Goal: Task Accomplishment & Management: Complete application form

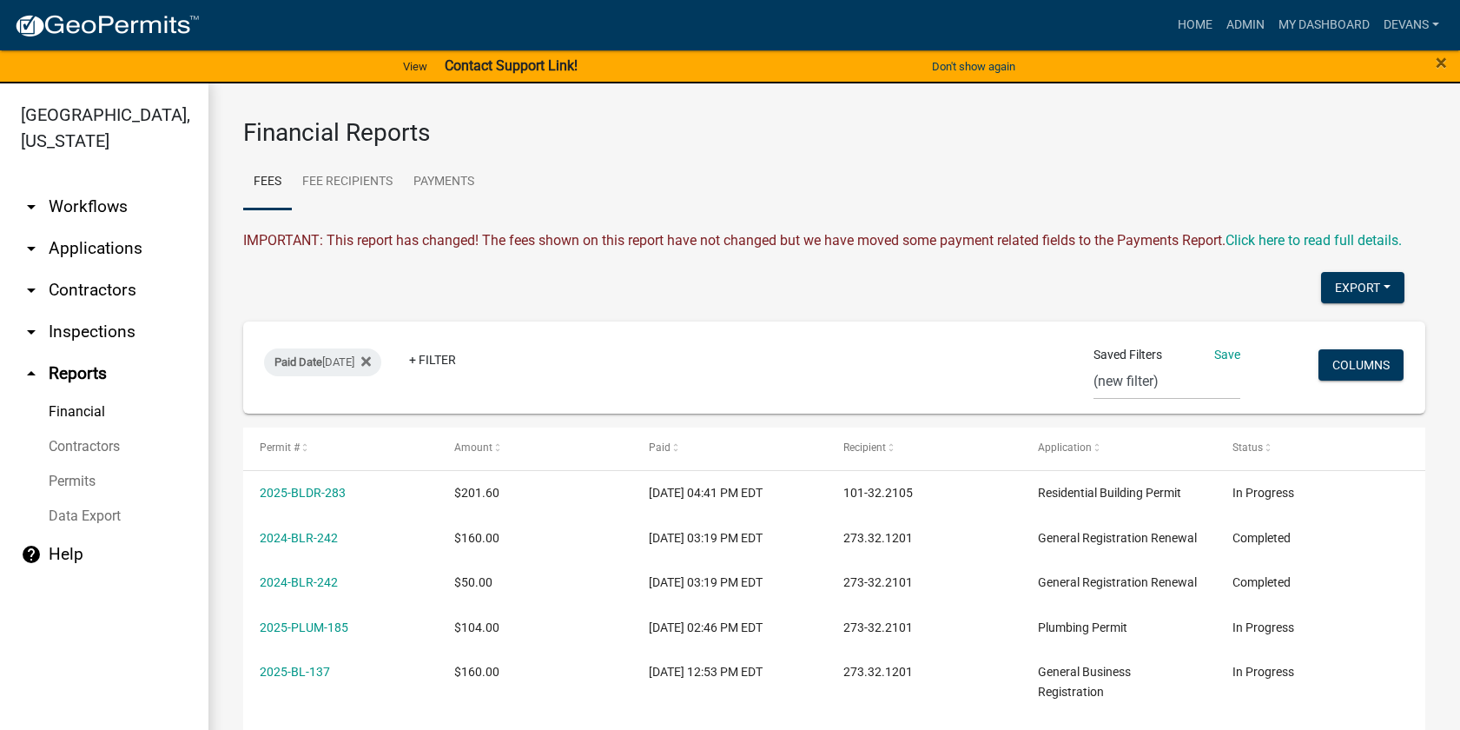
select select "0: null"
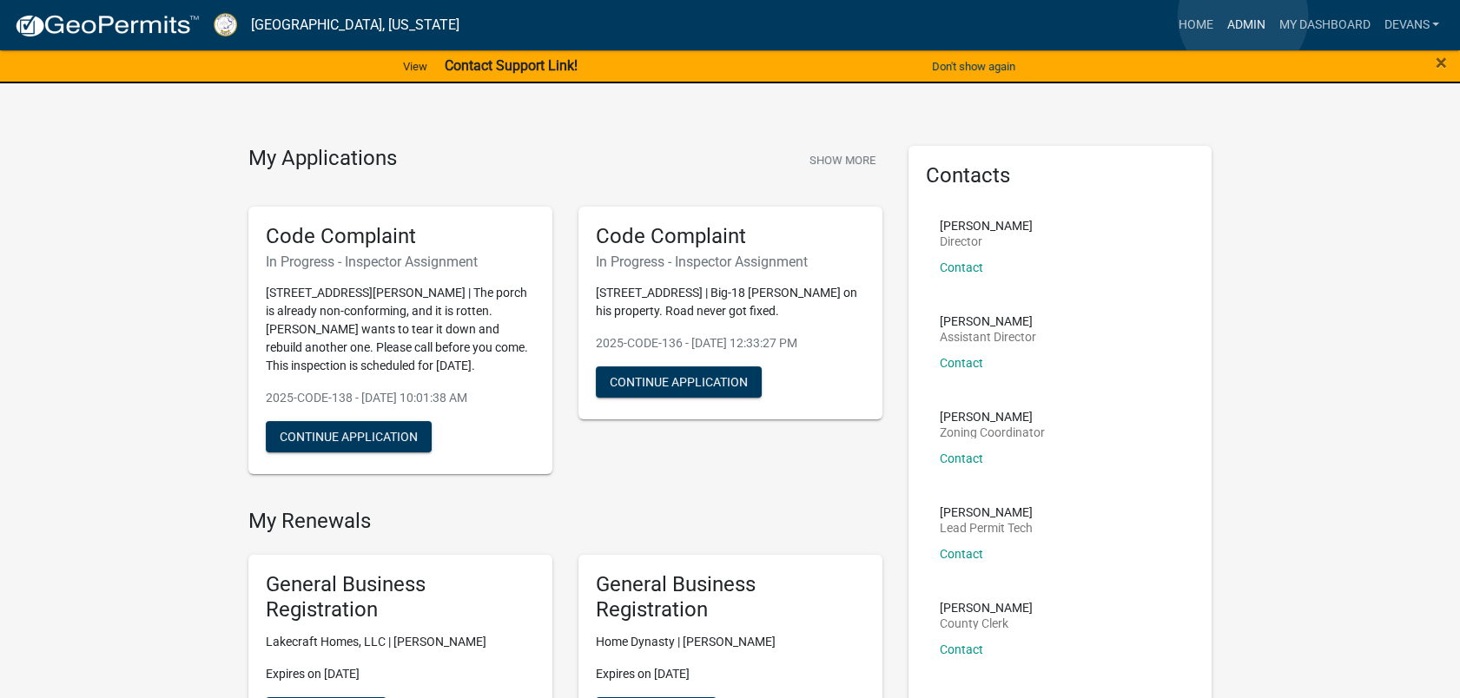
click at [1243, 17] on link "Admin" at bounding box center [1245, 25] width 52 height 33
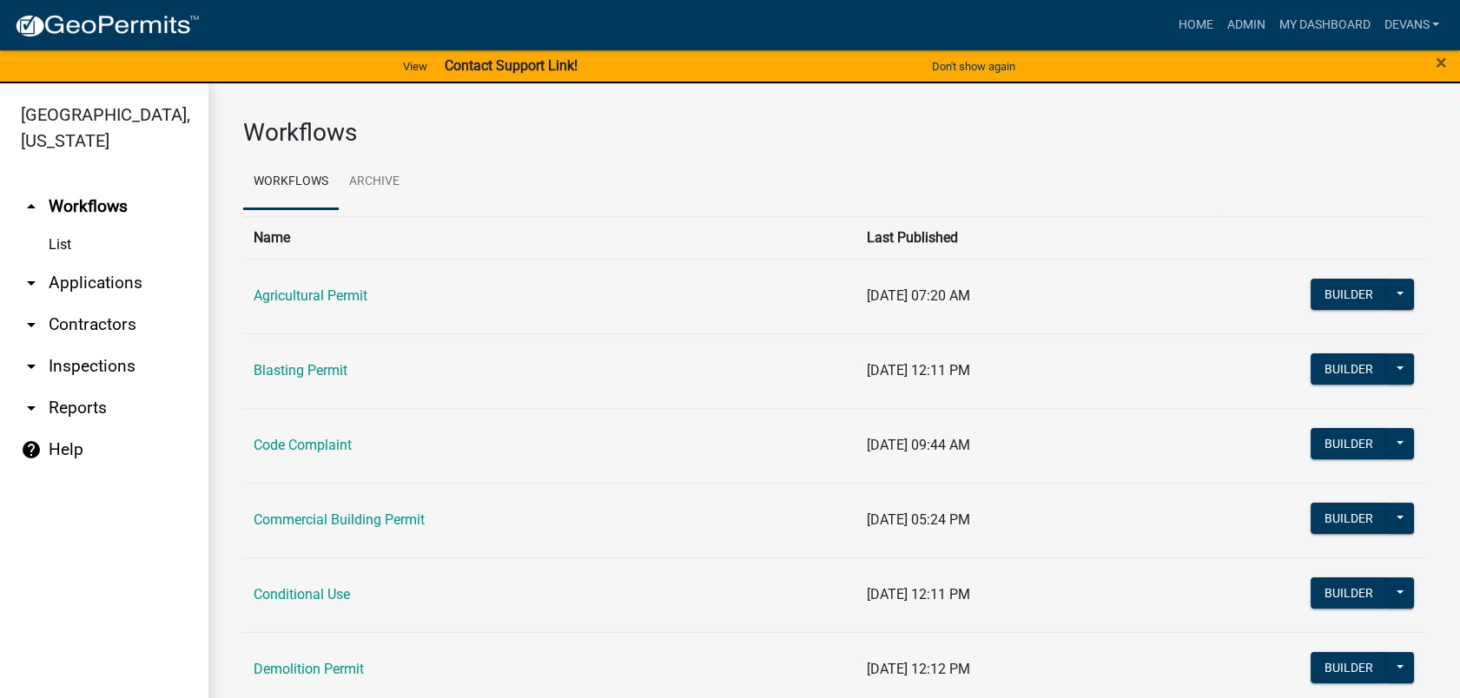
click at [86, 286] on link "arrow_drop_down Applications" at bounding box center [104, 283] width 208 height 42
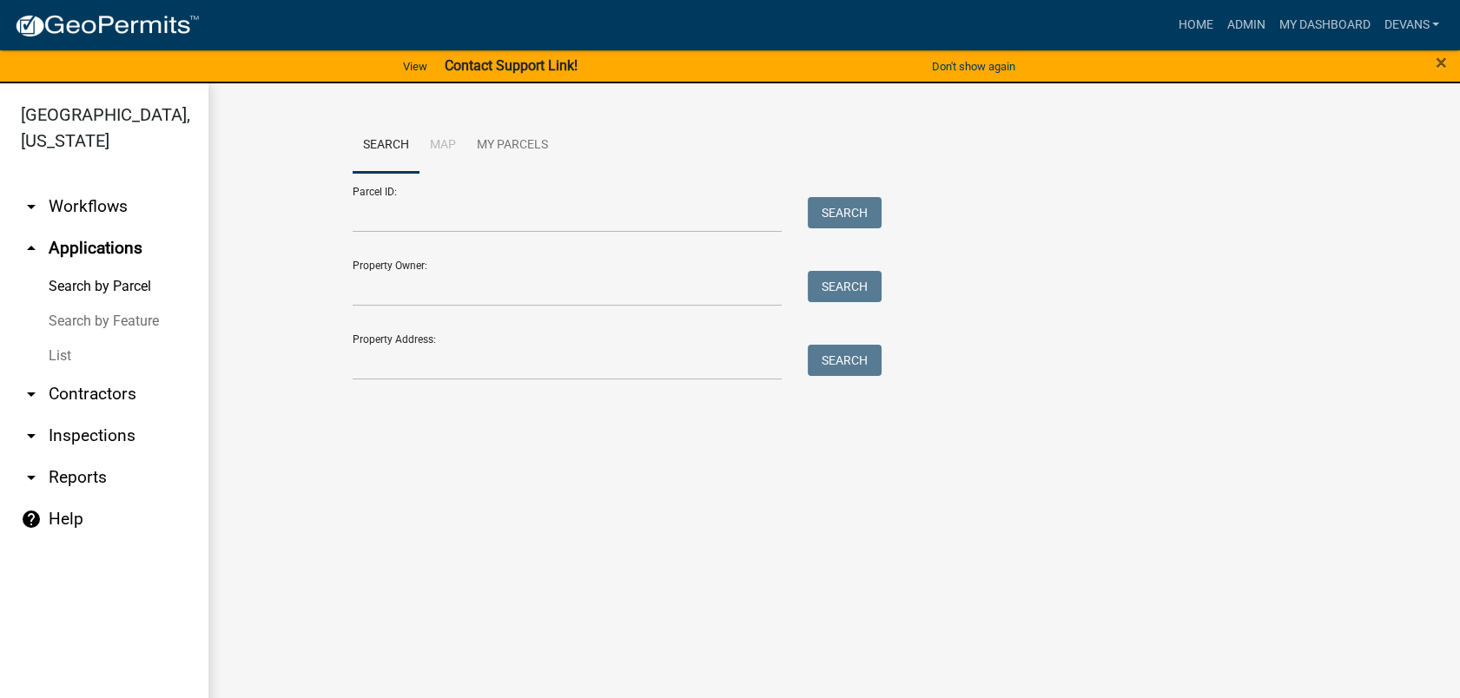
click at [61, 356] on link "List" at bounding box center [104, 356] width 208 height 35
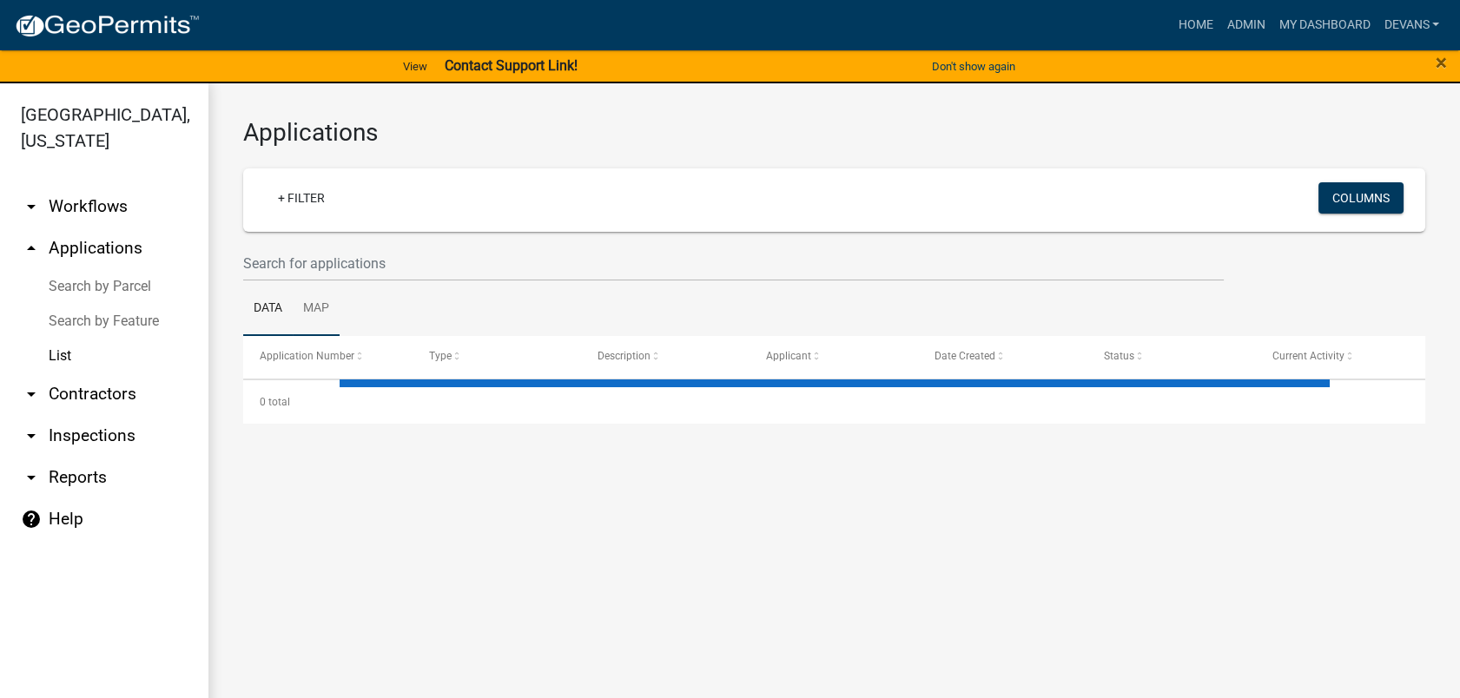
select select "1: 25"
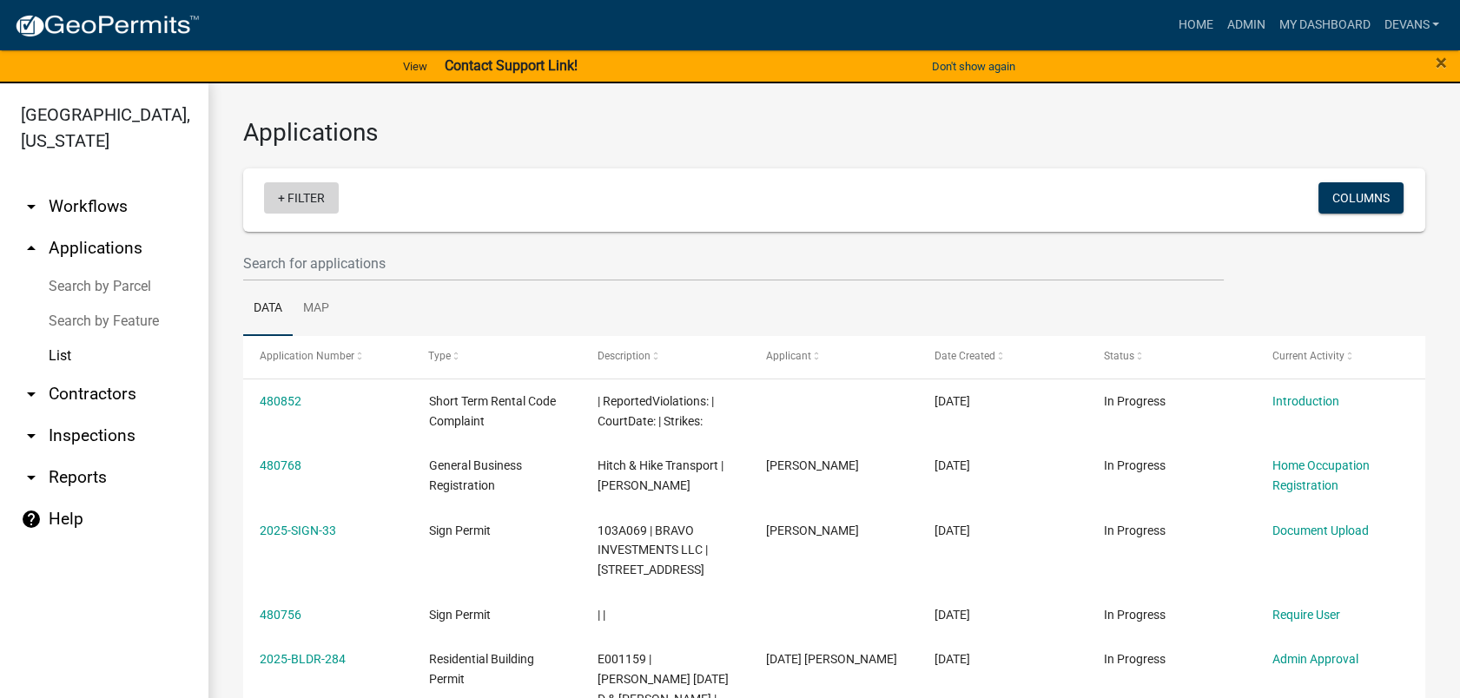
click at [295, 198] on link "+ Filter" at bounding box center [301, 197] width 75 height 31
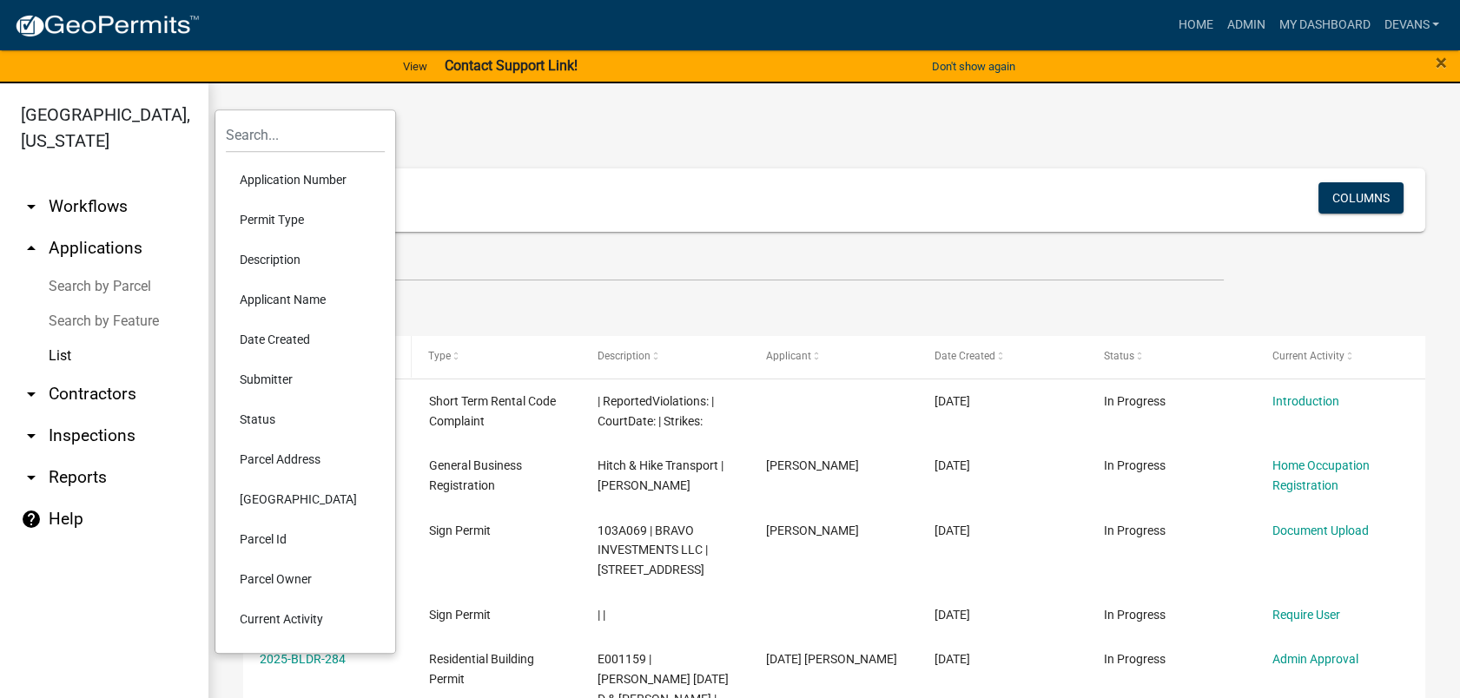
scroll to position [386, 0]
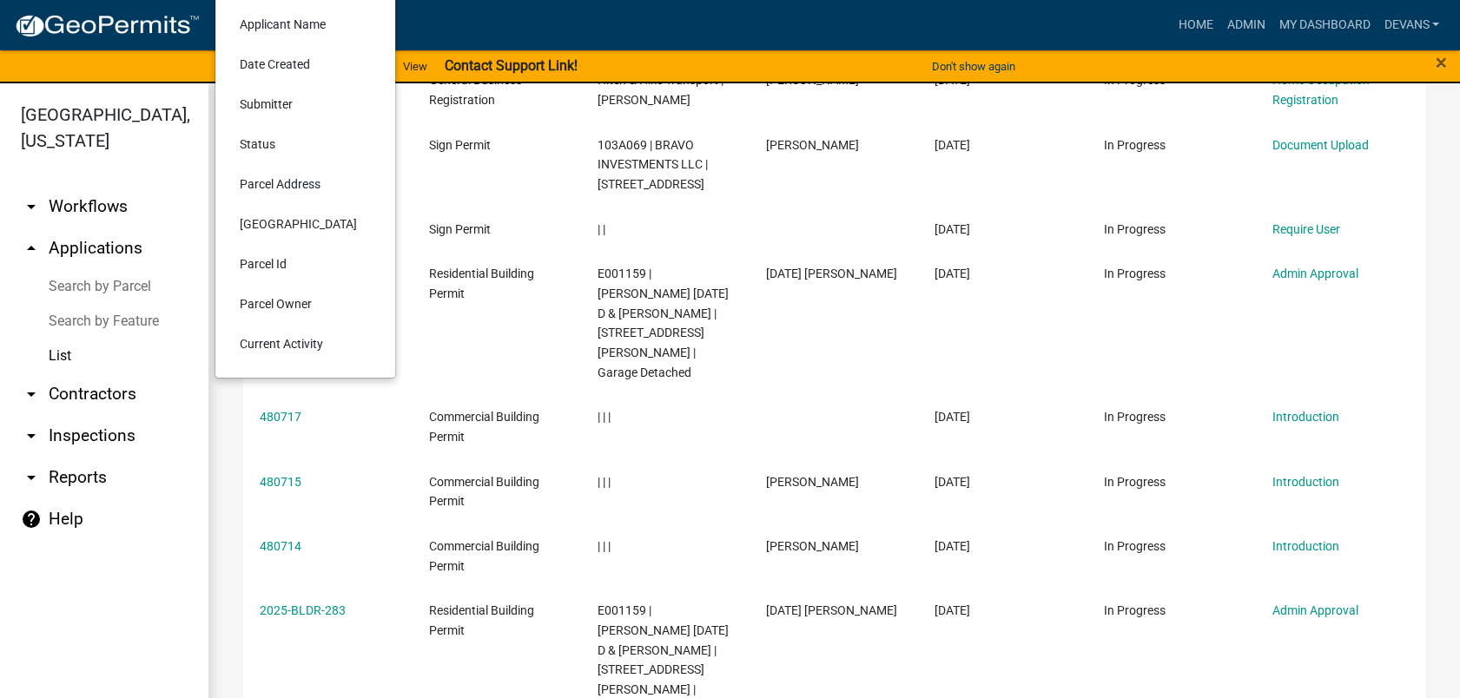
click at [300, 345] on li "Current Activity" at bounding box center [305, 344] width 159 height 40
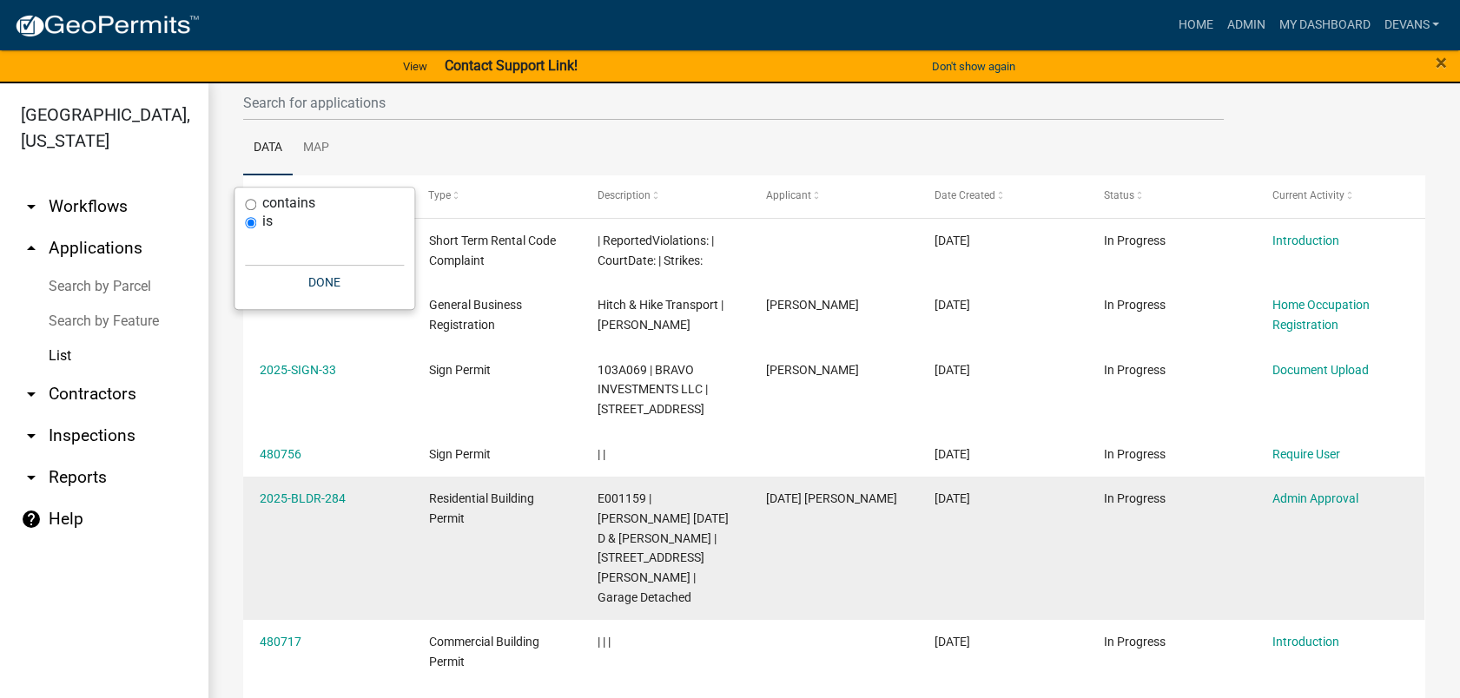
scroll to position [0, 0]
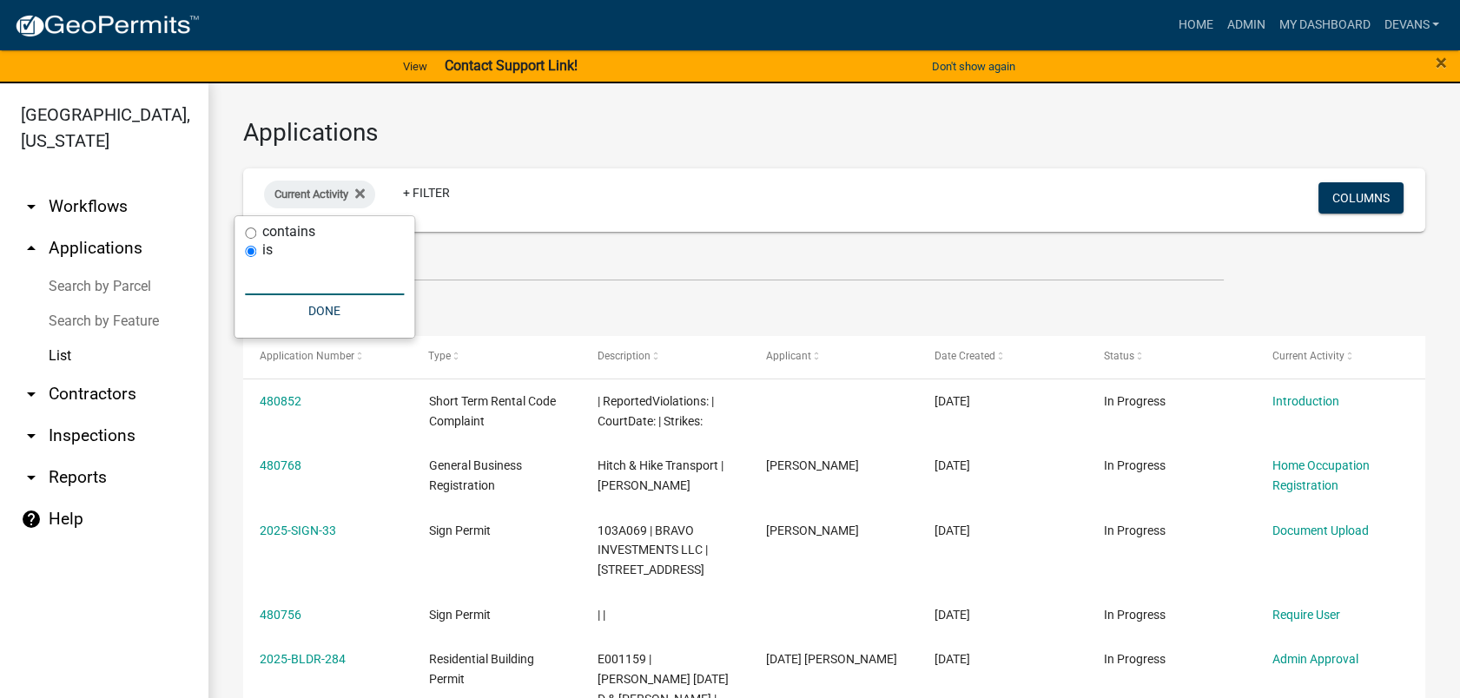
click at [267, 285] on input "text" at bounding box center [324, 278] width 159 height 36
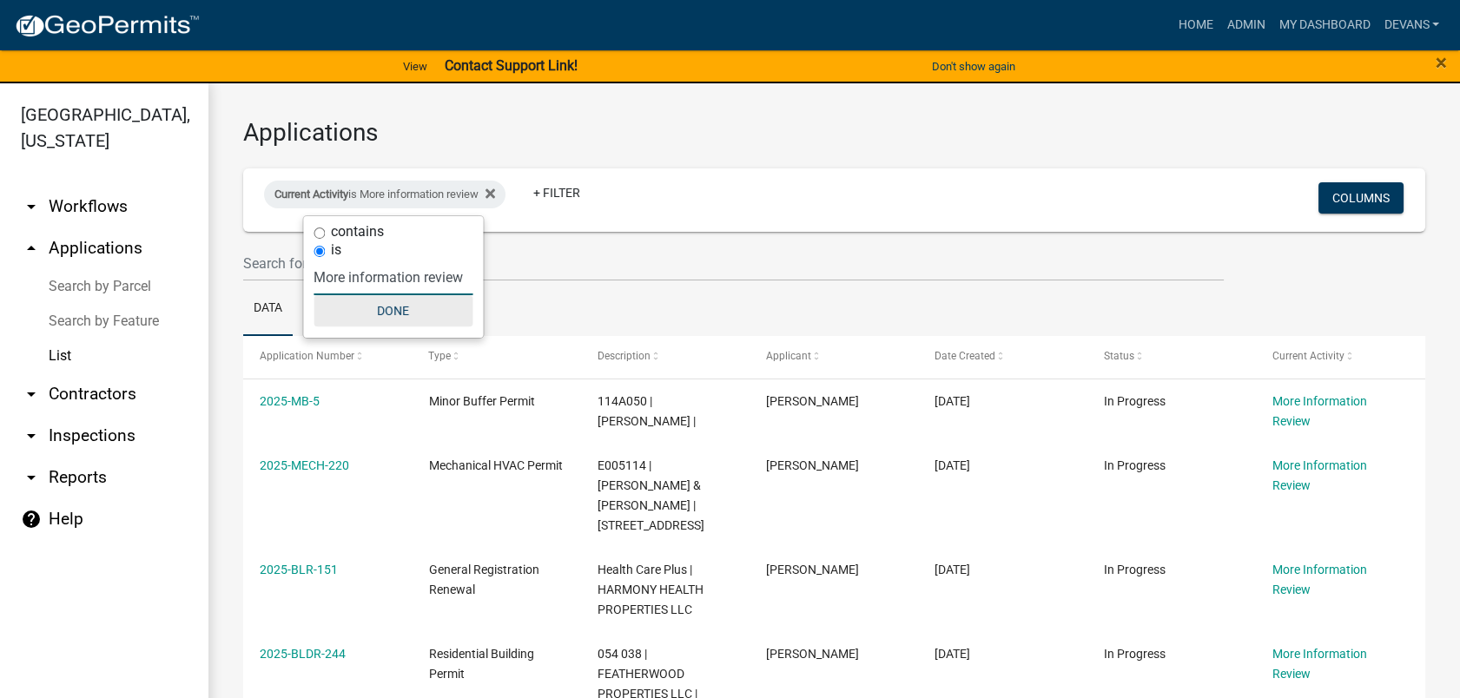
type input "More information review"
click at [393, 313] on button "Done" at bounding box center [393, 310] width 159 height 31
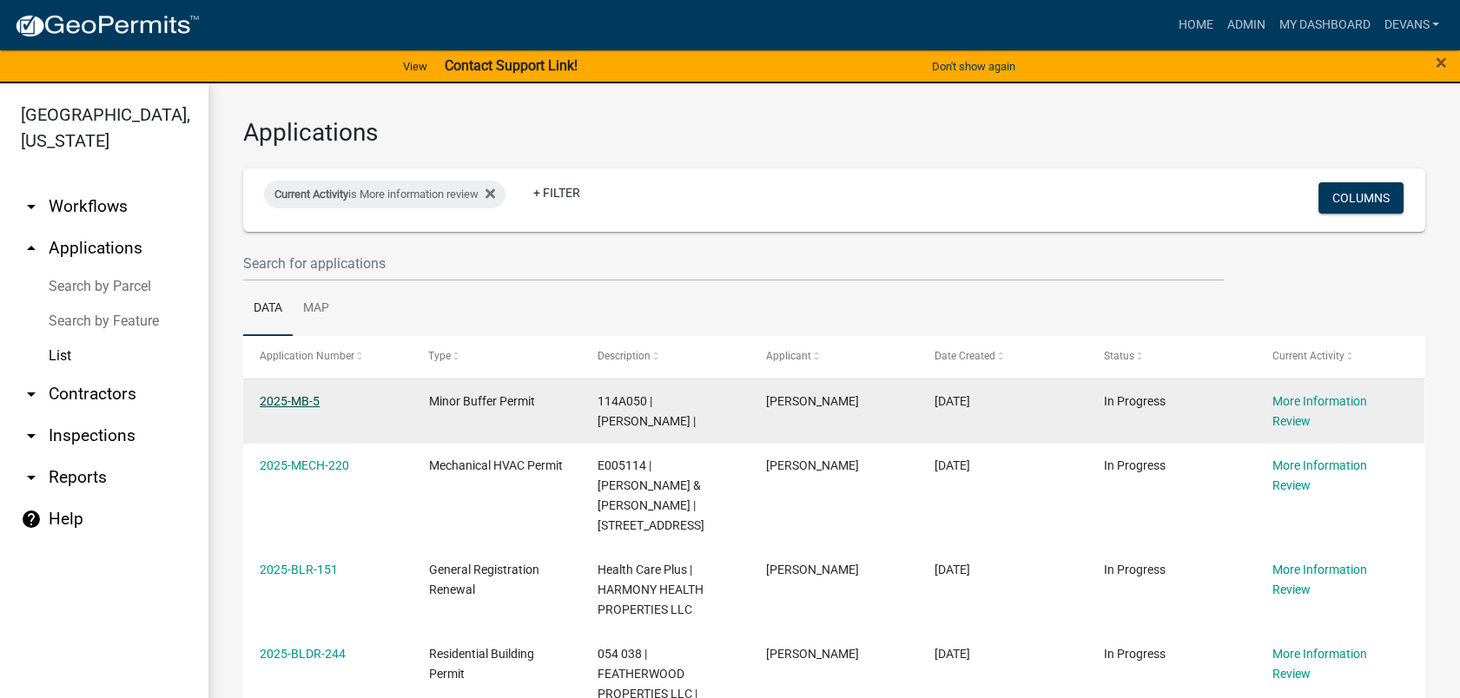
click at [261, 401] on link "2025-MB-5" at bounding box center [290, 401] width 60 height 14
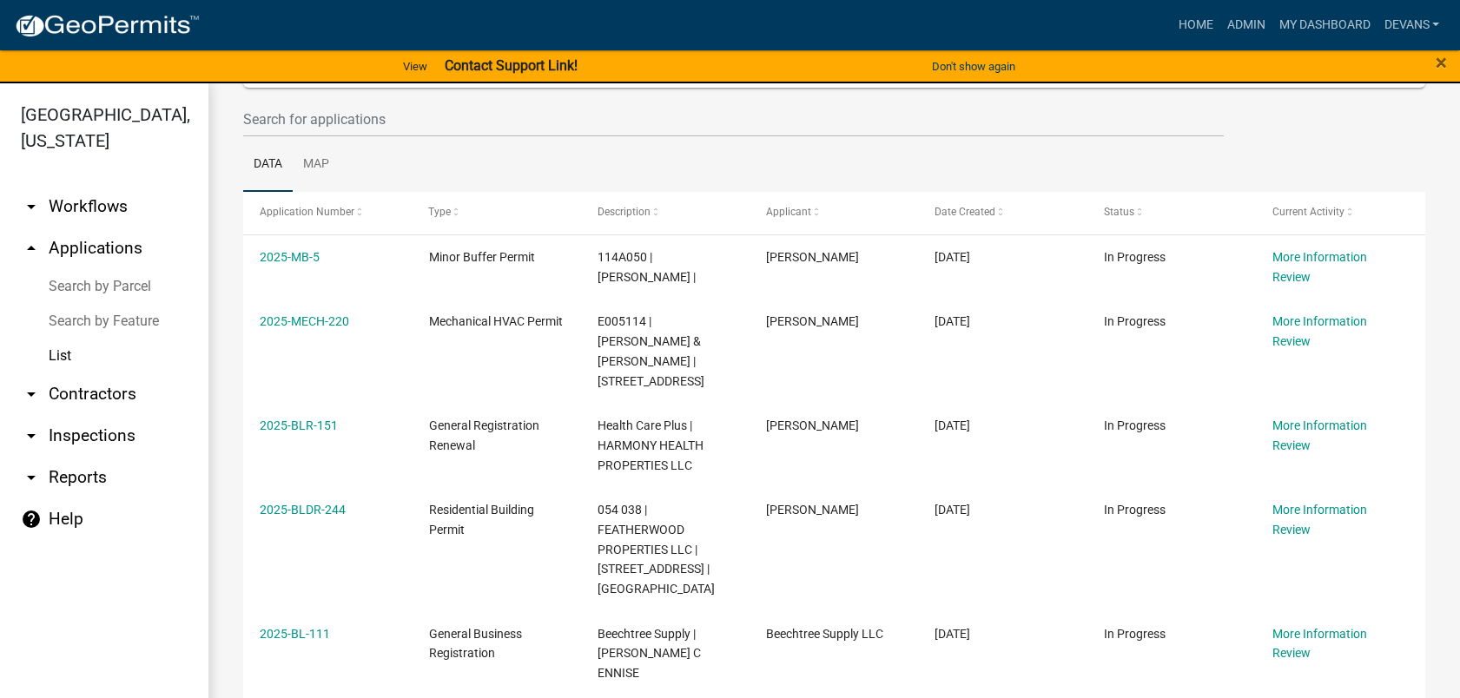
scroll to position [146, 0]
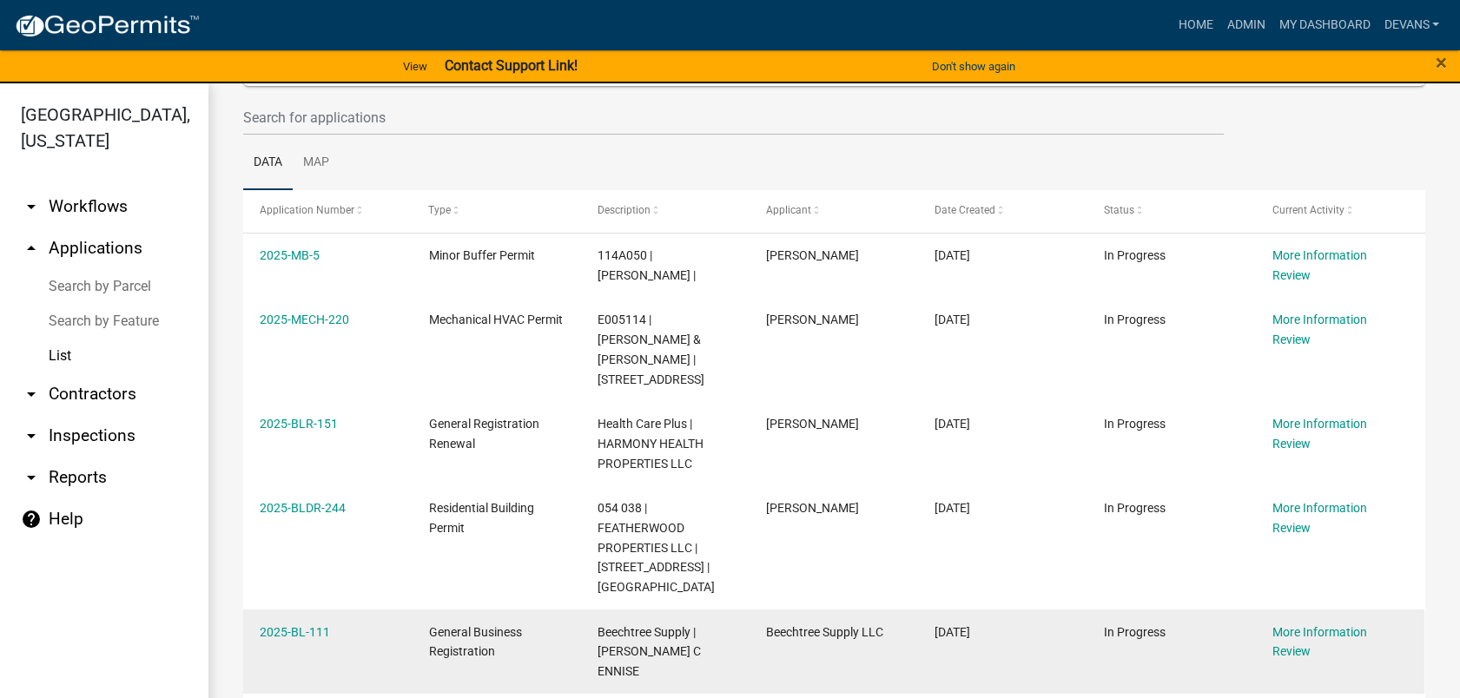
drag, startPoint x: 258, startPoint y: 259, endPoint x: 1374, endPoint y: 624, distance: 1174.2
click at [1374, 624] on datatable-scroller "2025-MB-5 Minor Buffer Permit 114A050 | Matt Bacon | Matt Bacon 09/16/2025 In P…" at bounding box center [833, 464] width 1180 height 461
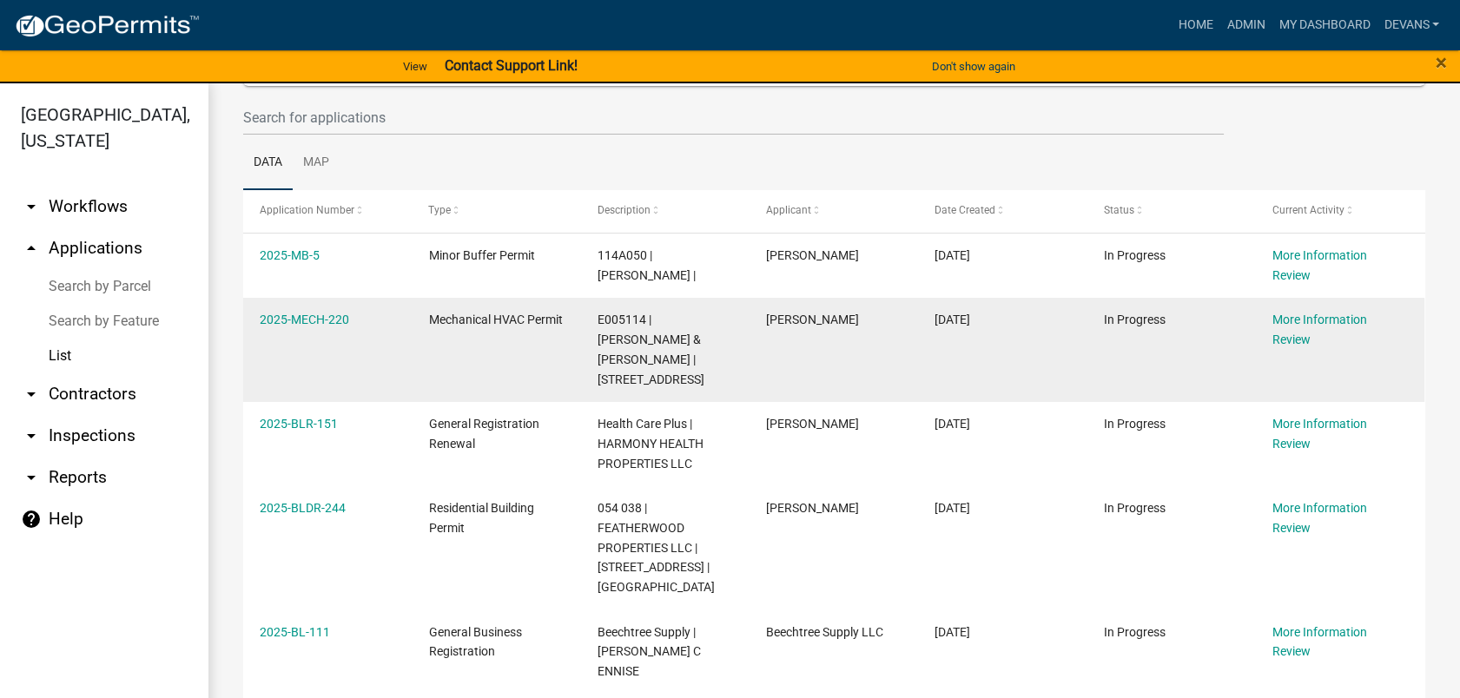
copy datatable-scroller "2025-MB-5 Minor Buffer Permit 114A050 | Matt Bacon | Matt Bacon 09/16/2025 In P…"
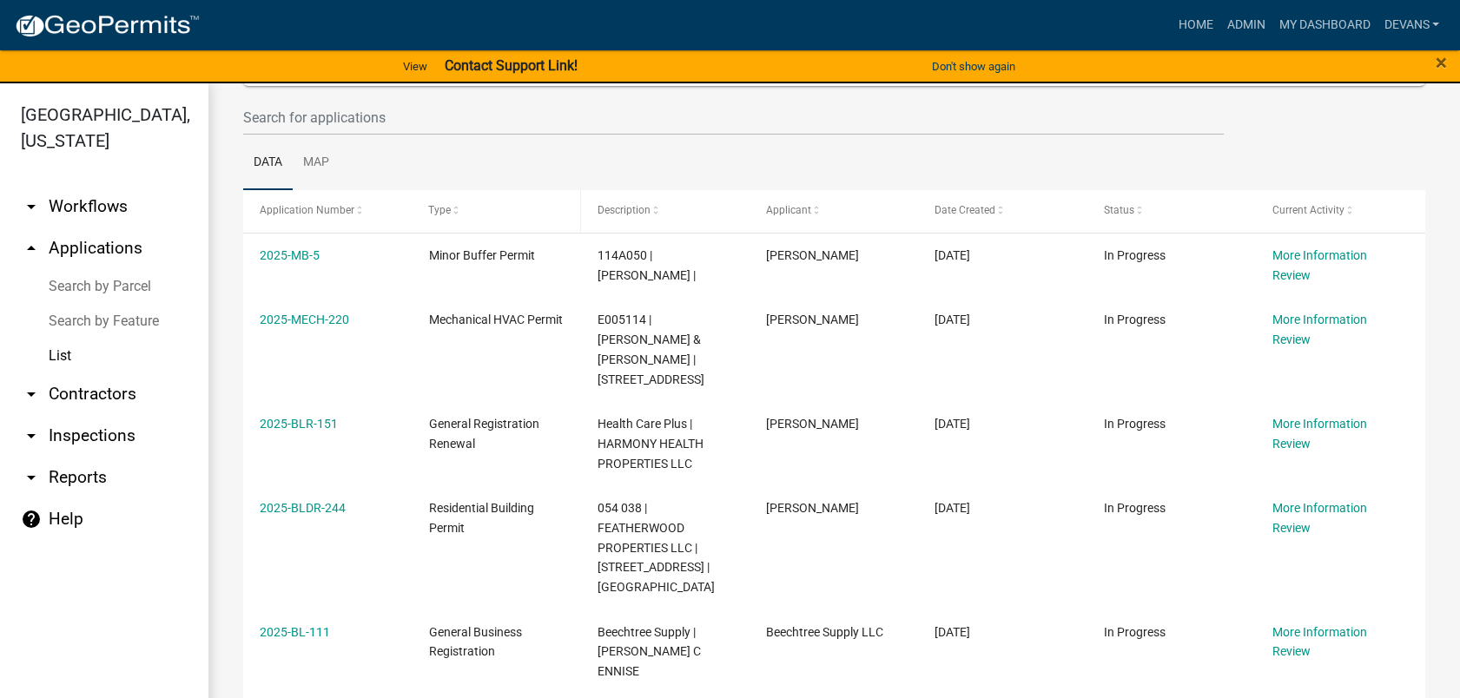
drag, startPoint x: 449, startPoint y: 202, endPoint x: 466, endPoint y: 194, distance: 18.3
click at [449, 202] on div "Type" at bounding box center [495, 210] width 135 height 17
click at [1201, 28] on link "Home" at bounding box center [1195, 25] width 49 height 33
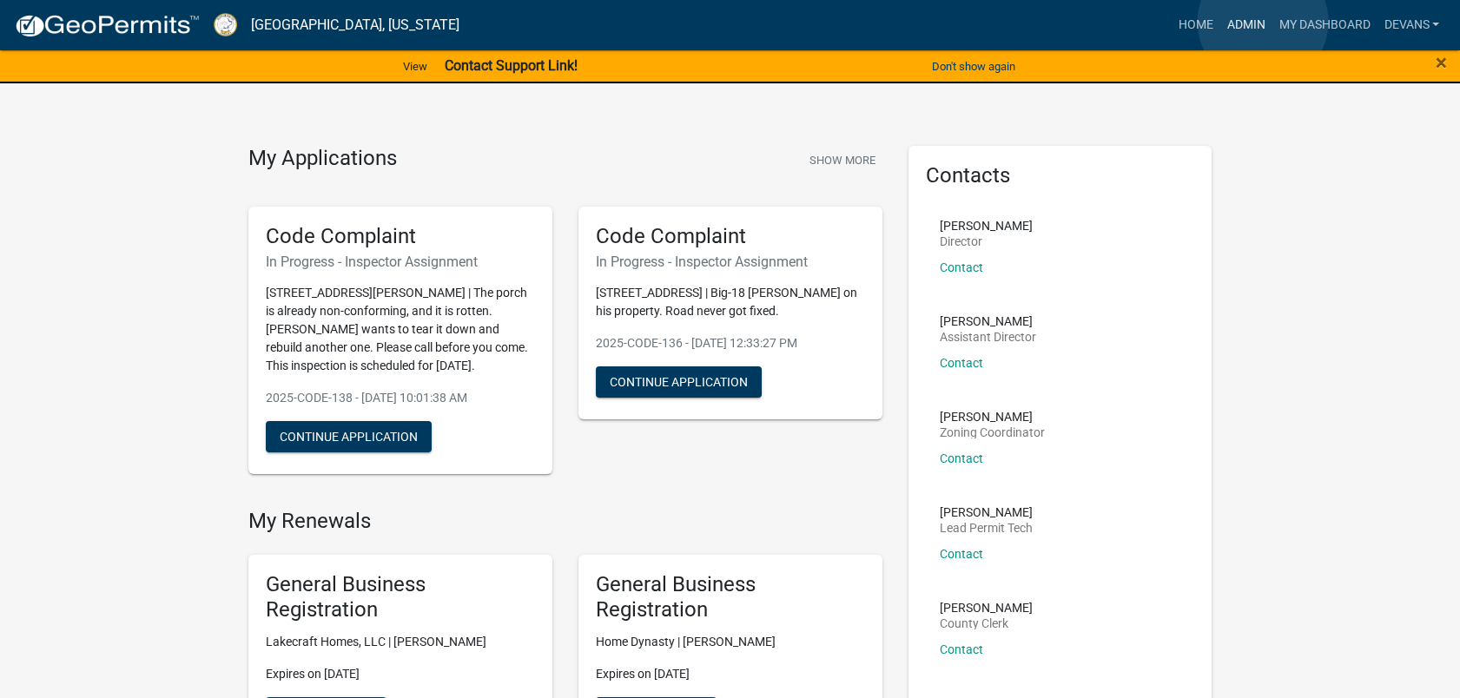
click at [1263, 22] on link "Admin" at bounding box center [1245, 25] width 52 height 33
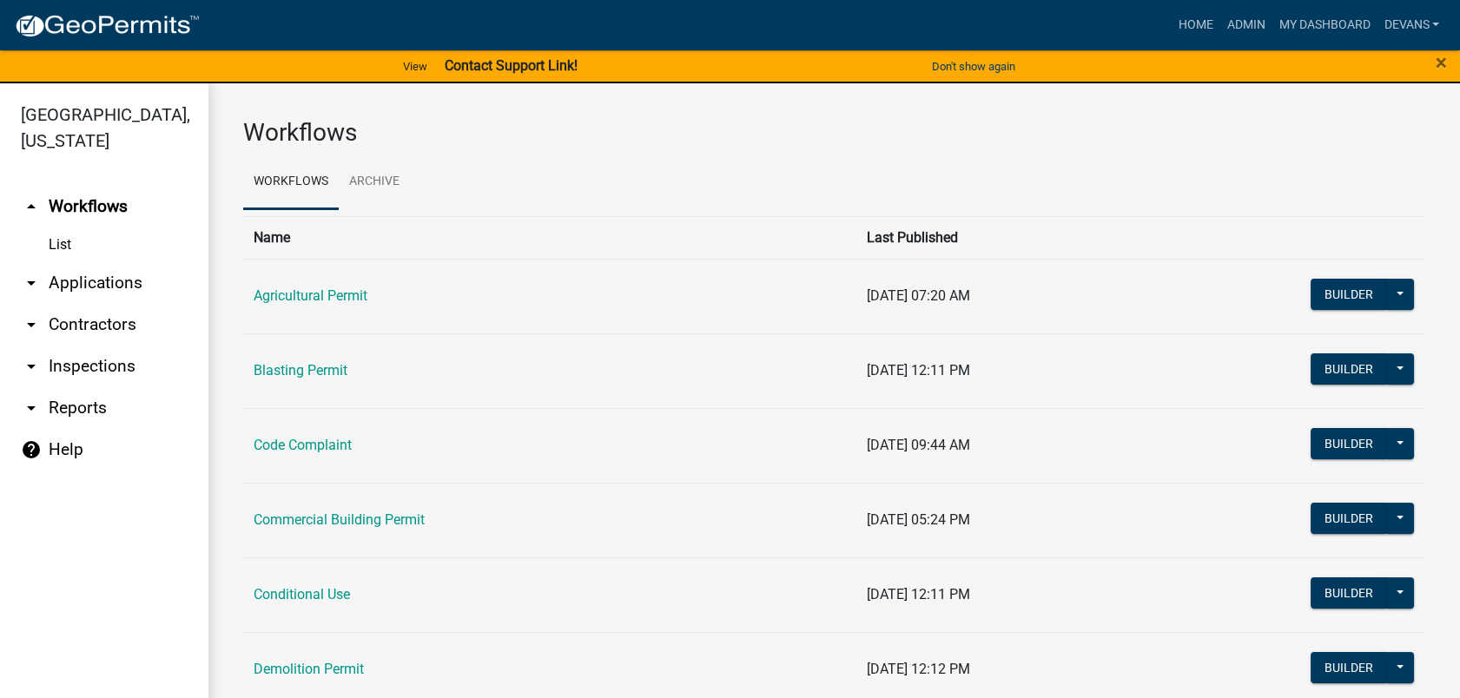
click at [76, 275] on link "arrow_drop_down Applications" at bounding box center [104, 283] width 208 height 42
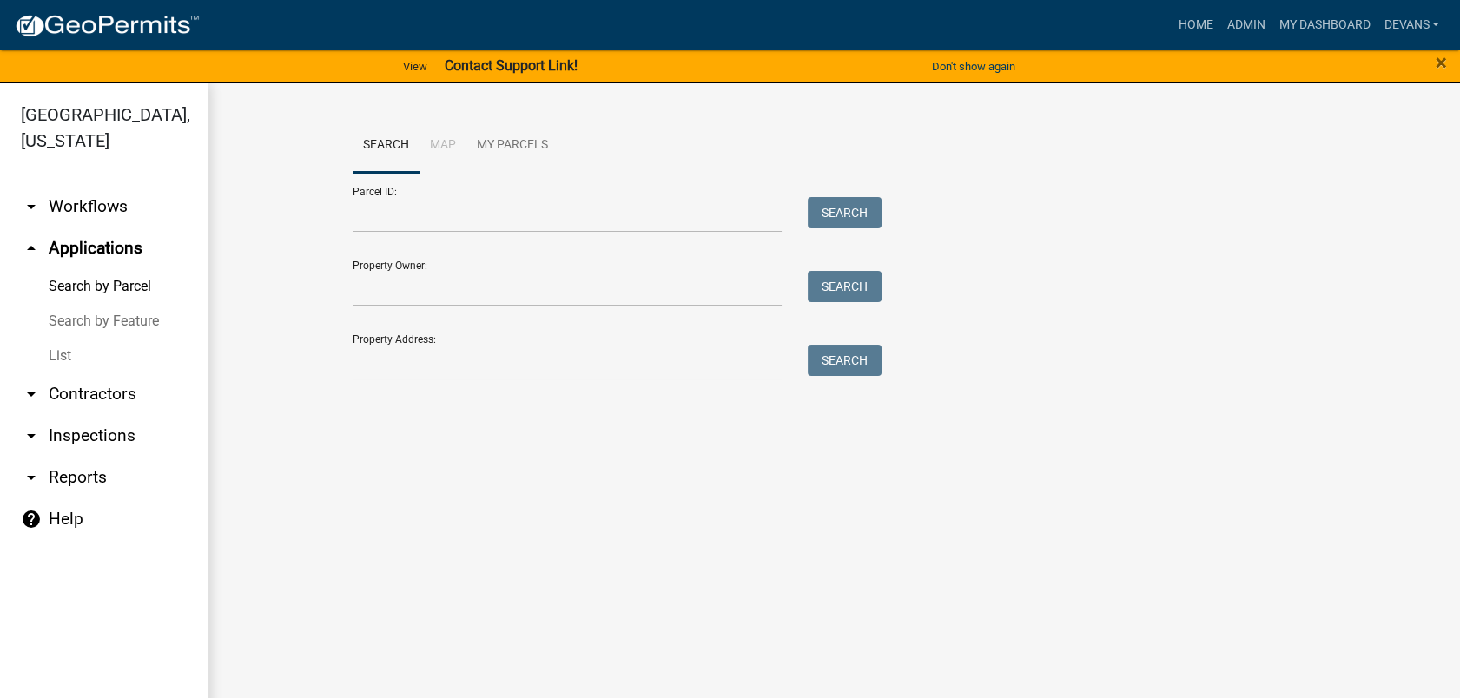
click at [61, 360] on link "List" at bounding box center [104, 356] width 208 height 35
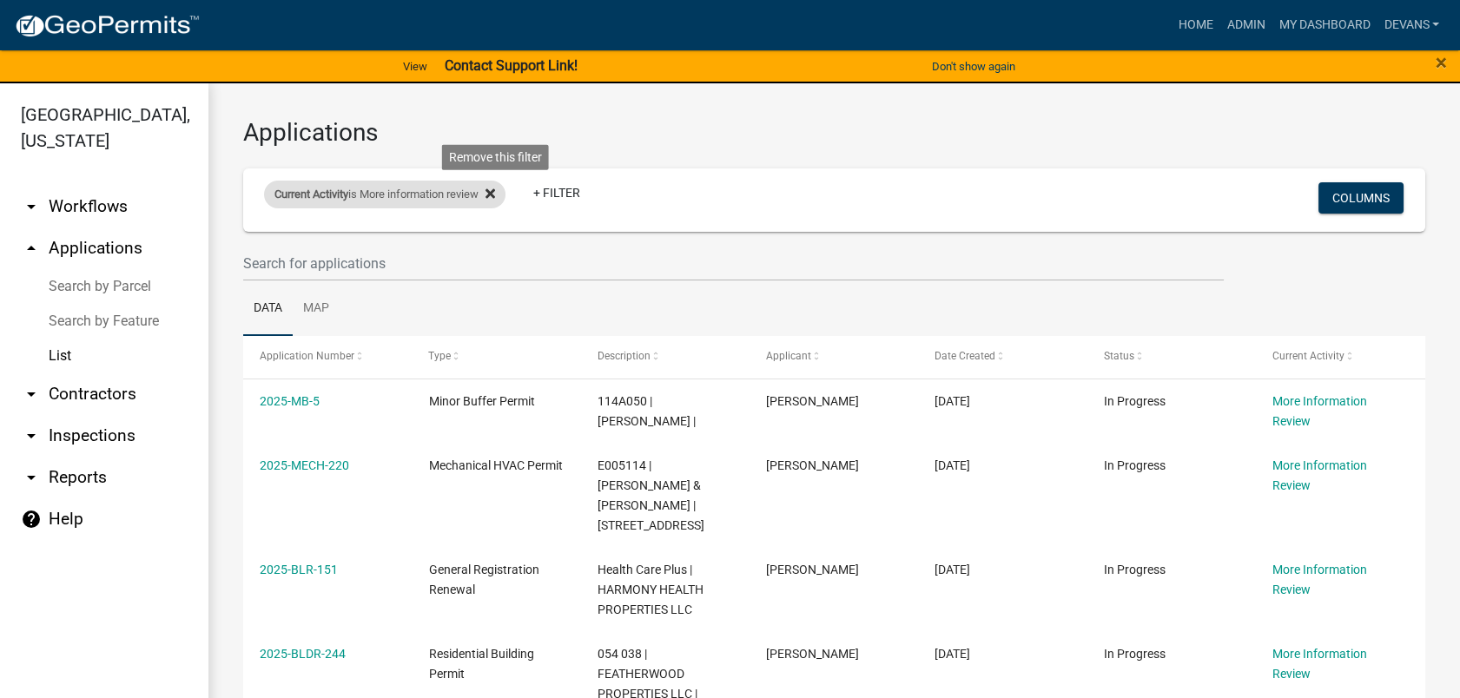
click at [492, 192] on fa-icon at bounding box center [487, 195] width 17 height 28
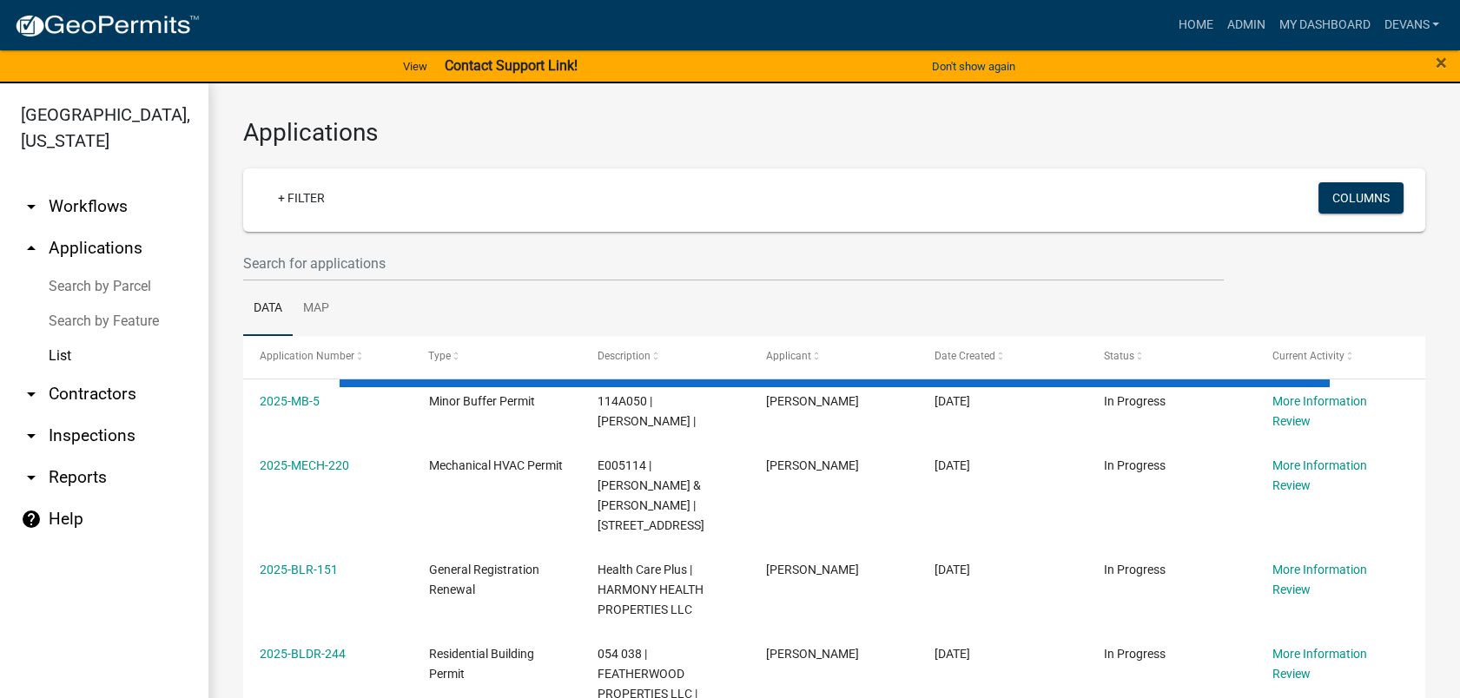
select select "1: 25"
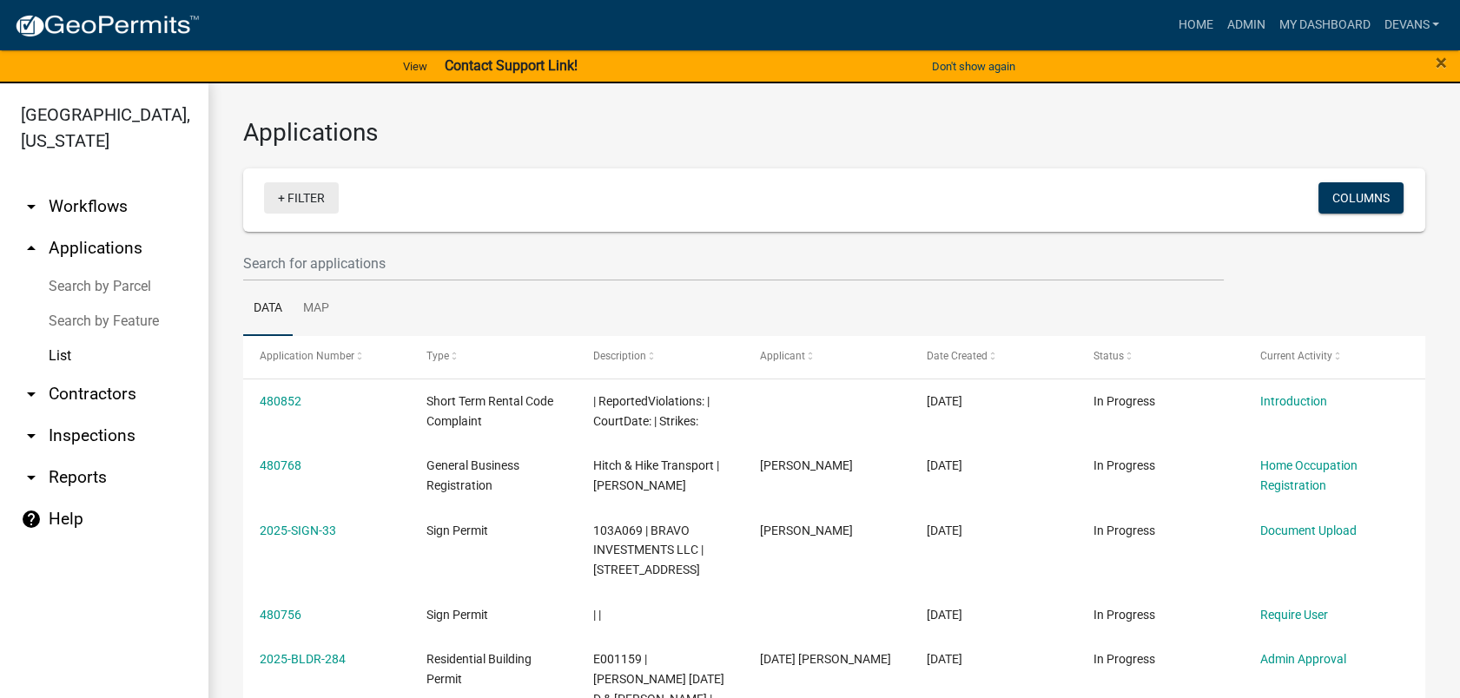
click at [304, 188] on link "+ Filter" at bounding box center [301, 197] width 75 height 31
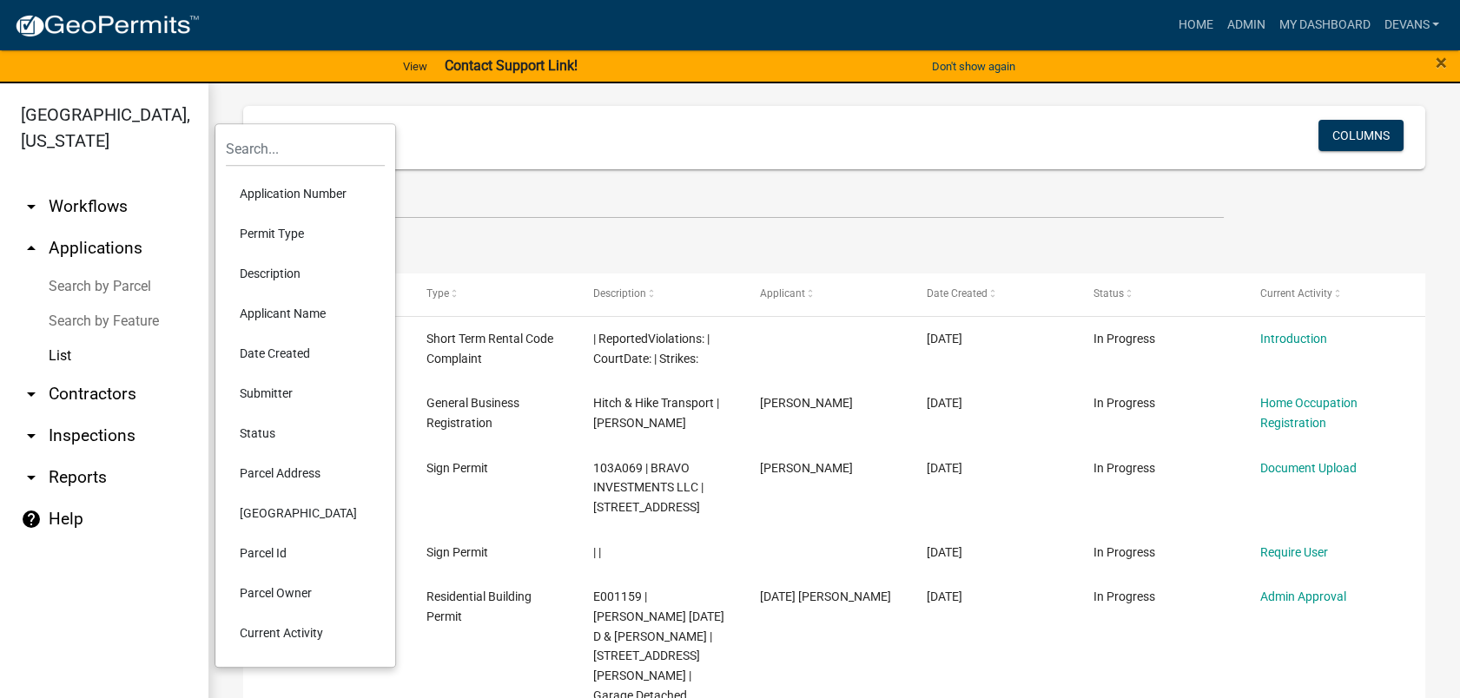
scroll to position [96, 0]
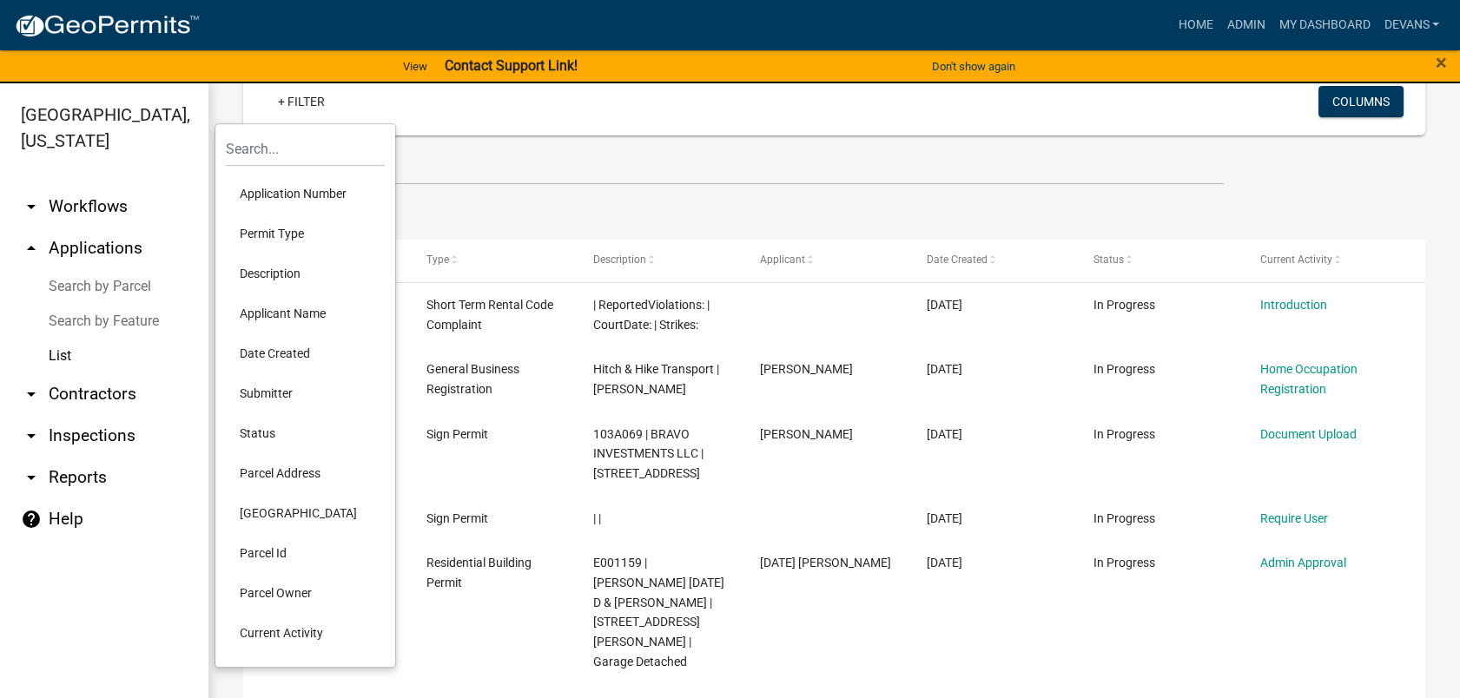
click at [275, 631] on li "Current Activity" at bounding box center [305, 633] width 159 height 40
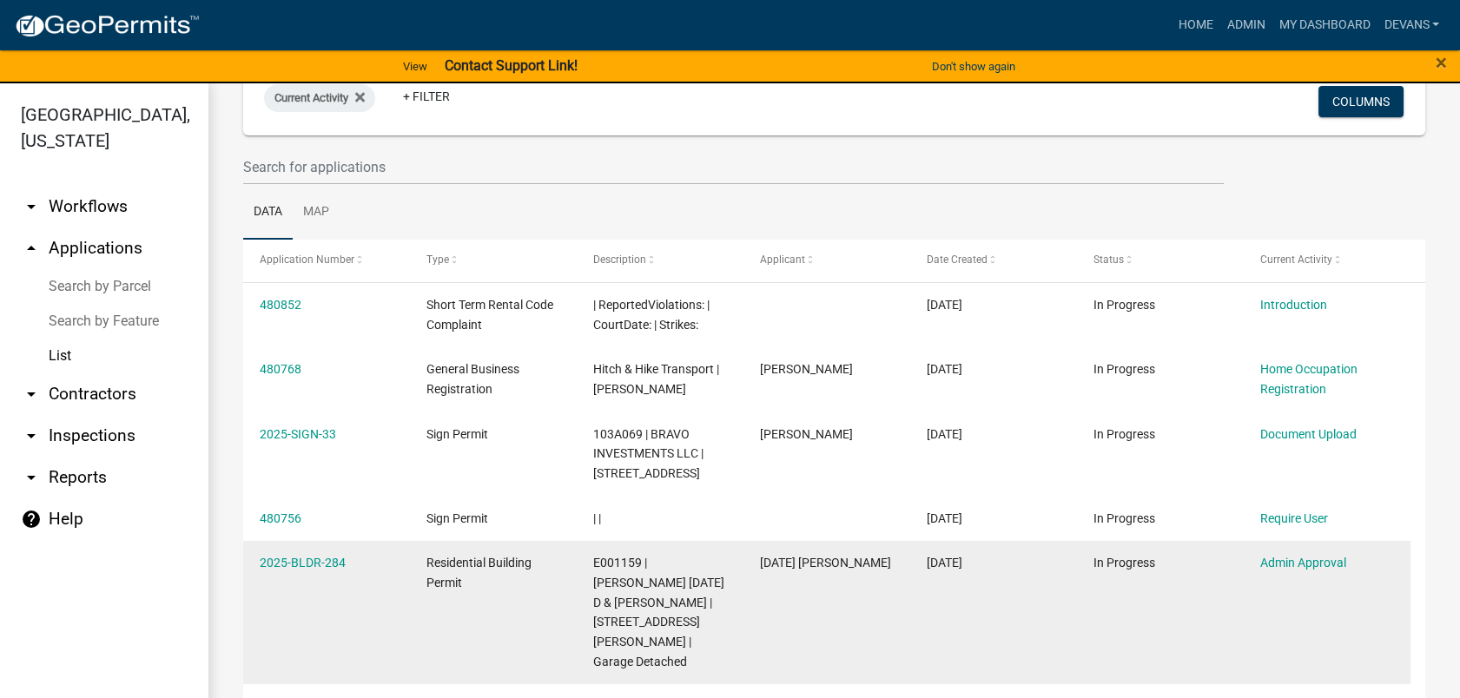
scroll to position [91, 0]
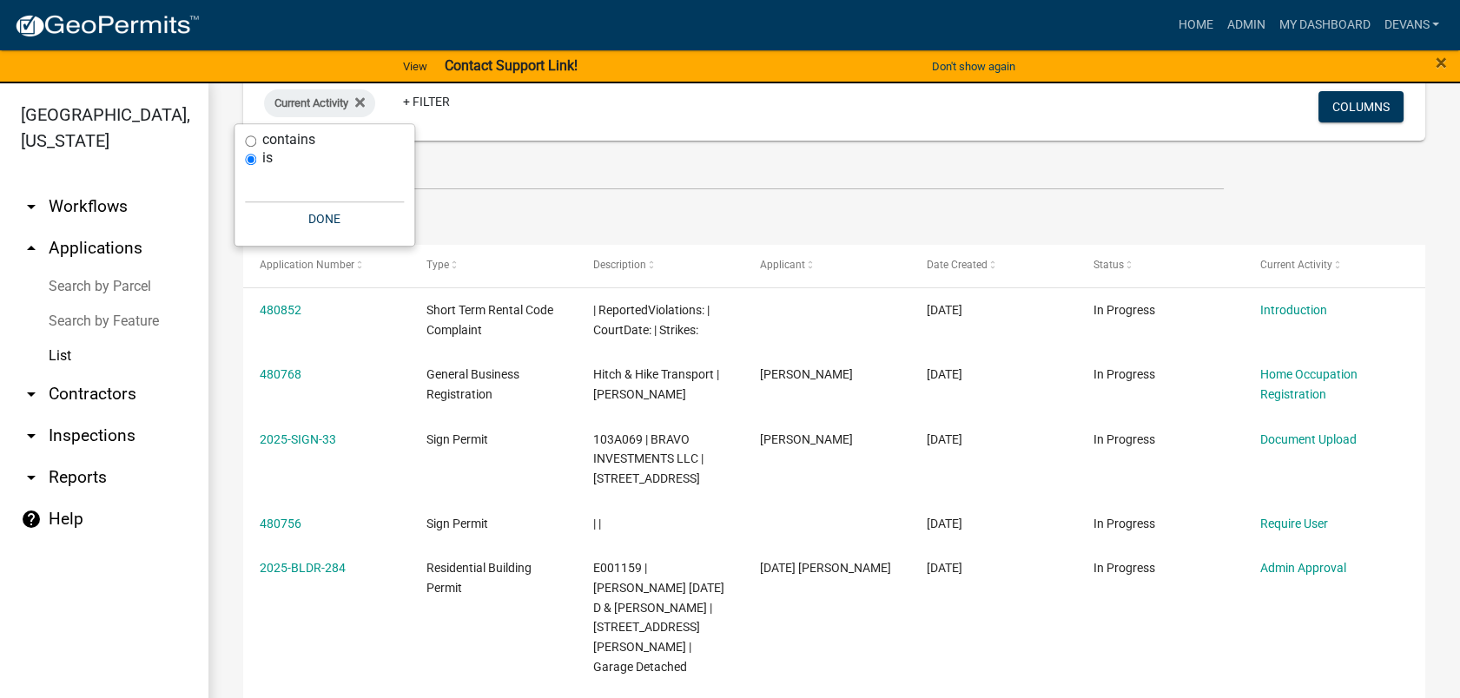
click at [342, 162] on div "is" at bounding box center [324, 158] width 159 height 18
click at [310, 198] on input "text" at bounding box center [324, 186] width 159 height 36
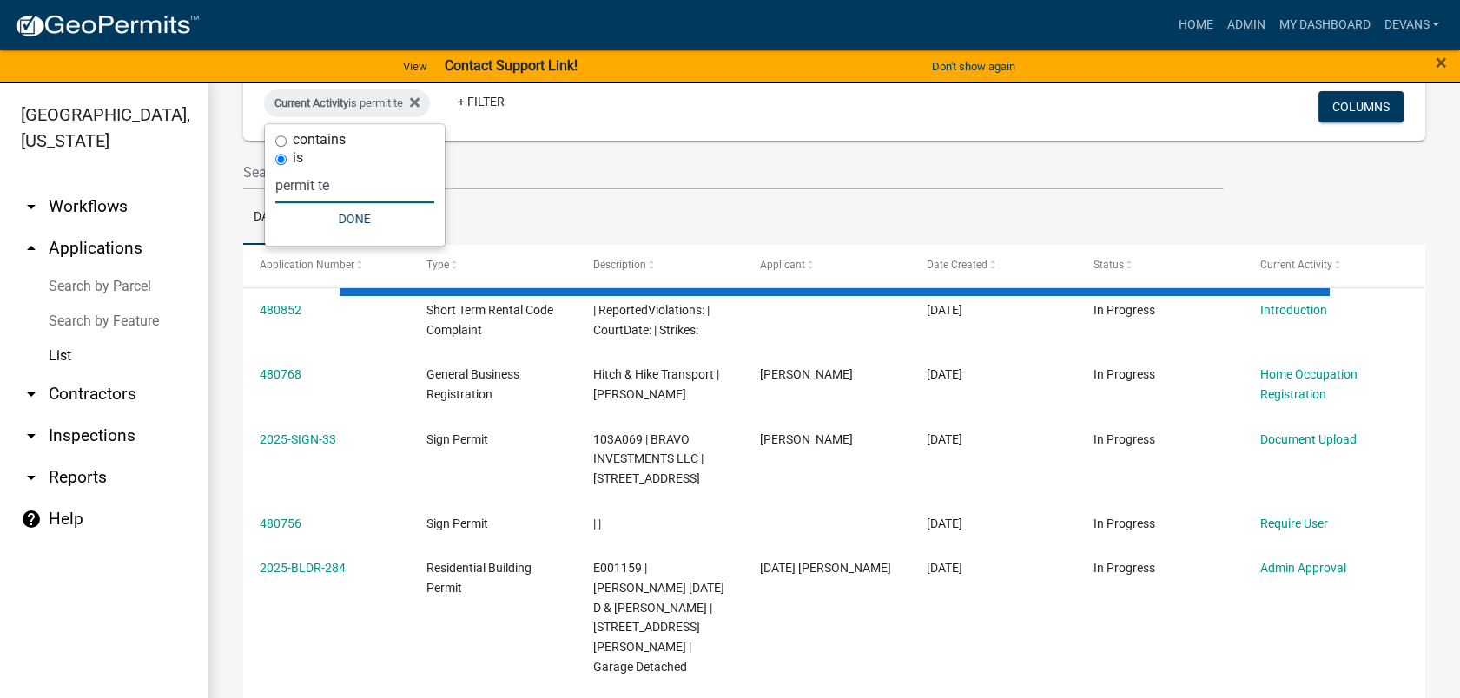
scroll to position [0, 0]
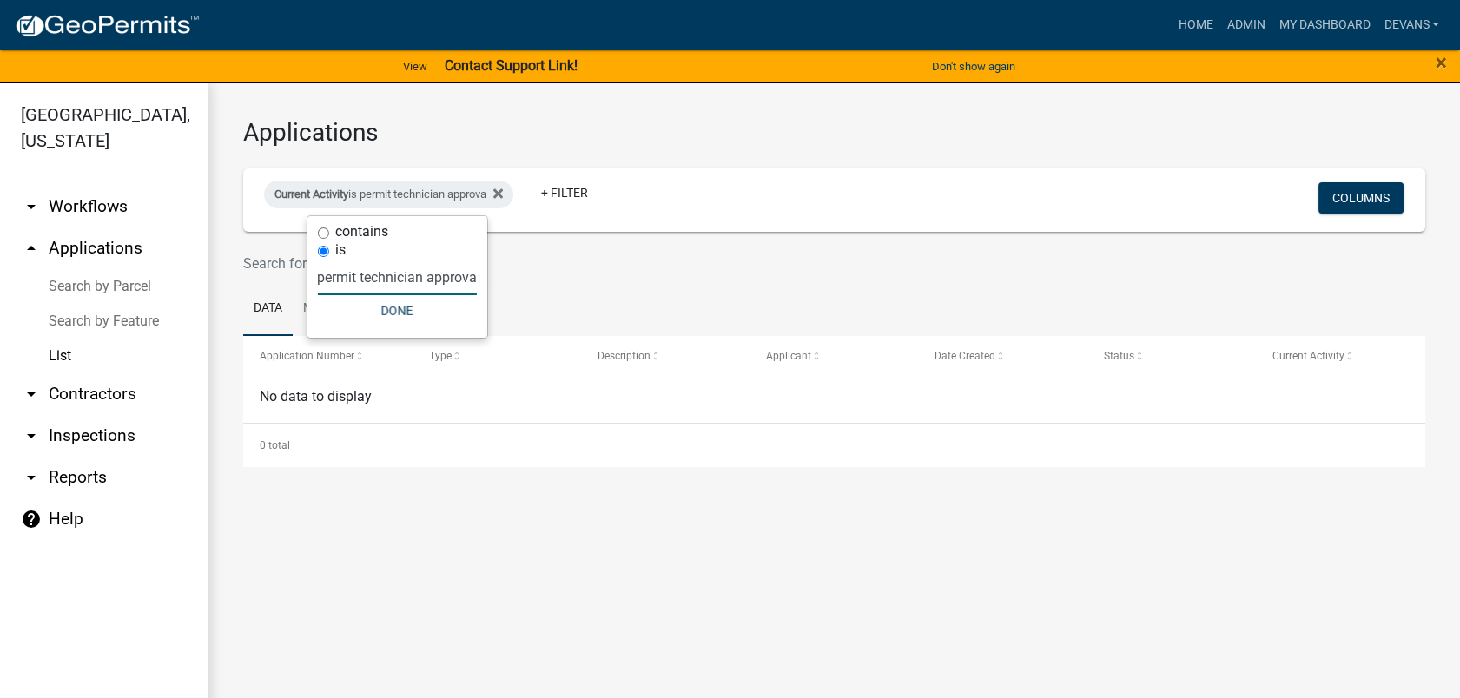
type input "permit technician approval"
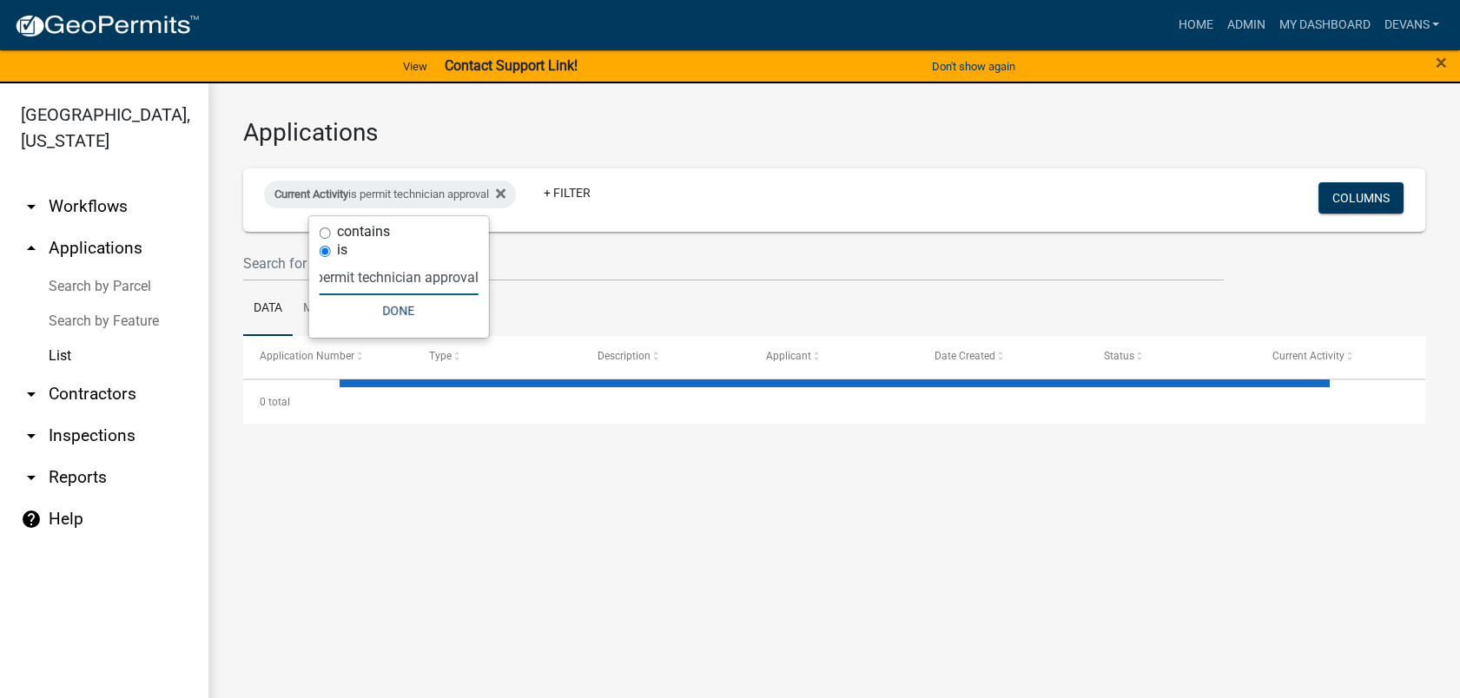
select select "1: 25"
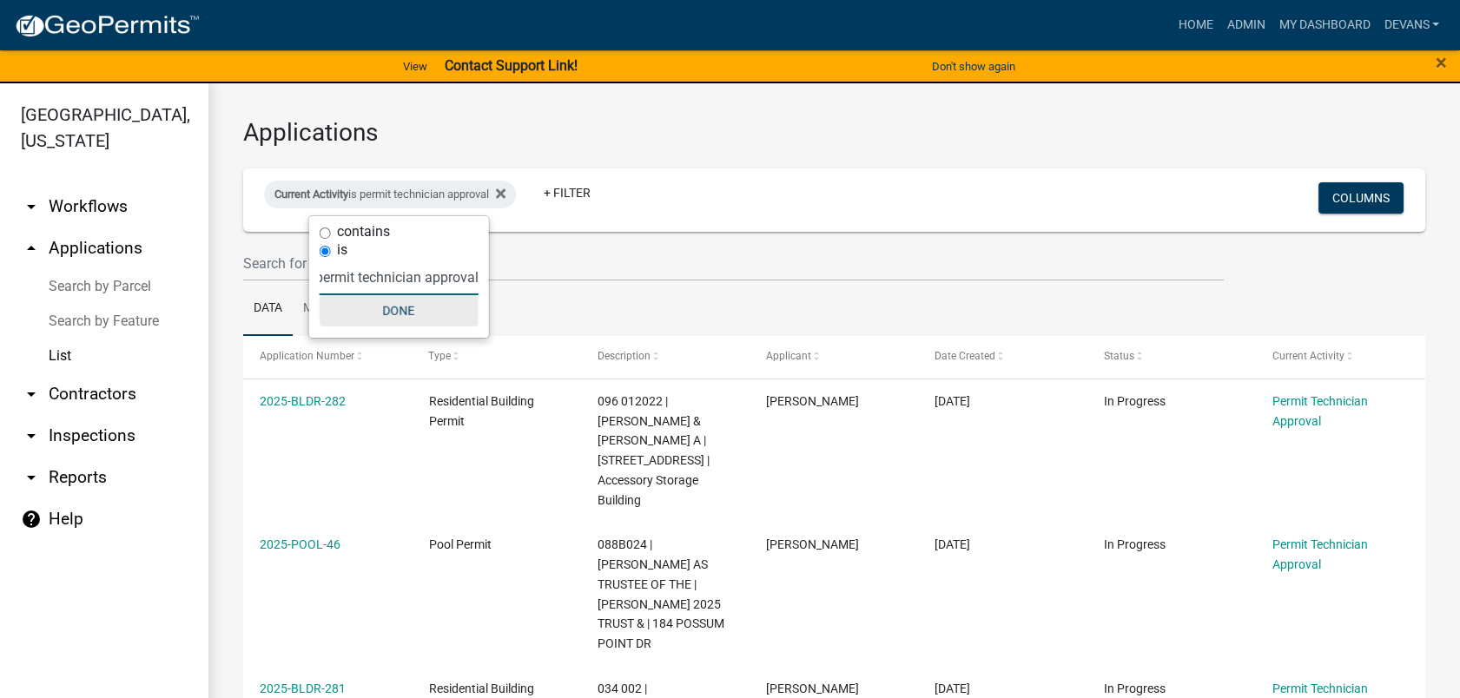
type input "permit technician approval"
click at [403, 307] on button "Done" at bounding box center [399, 310] width 159 height 31
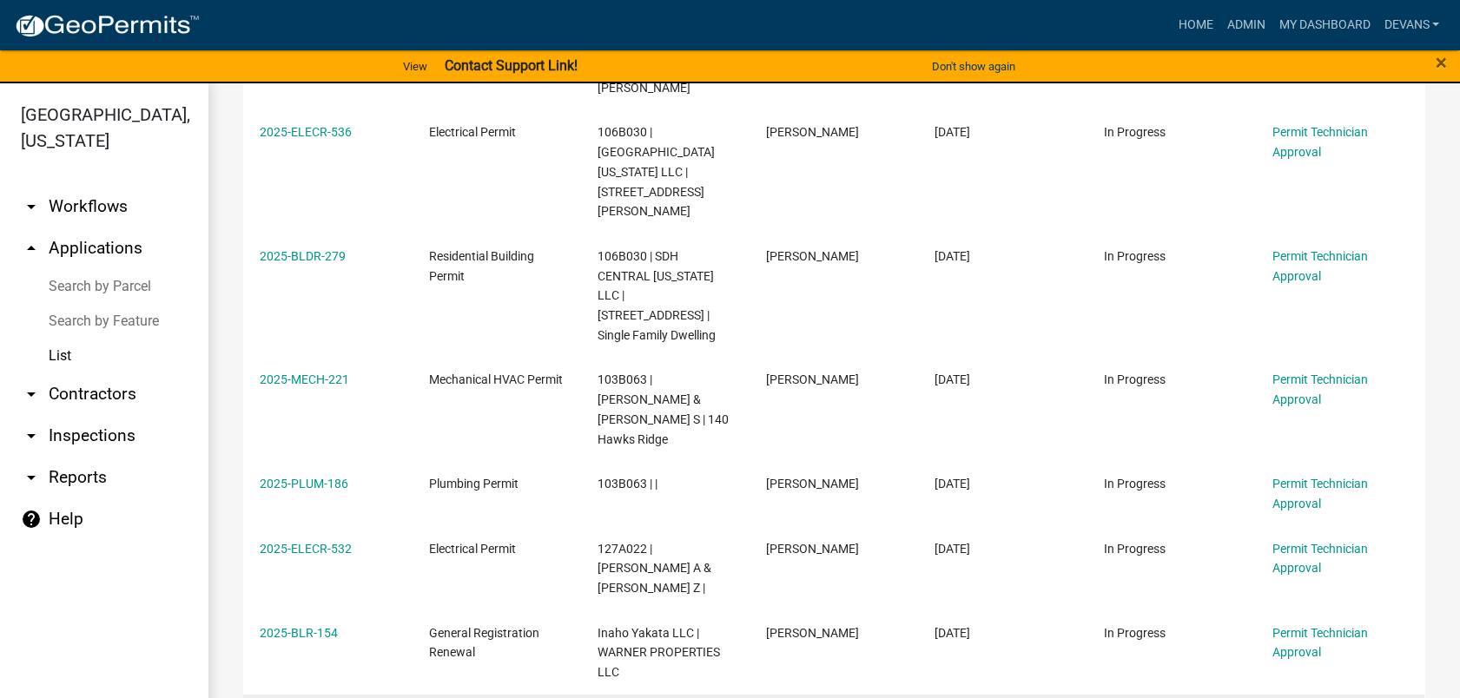
drag, startPoint x: 500, startPoint y: 522, endPoint x: 486, endPoint y: 544, distance: 25.8
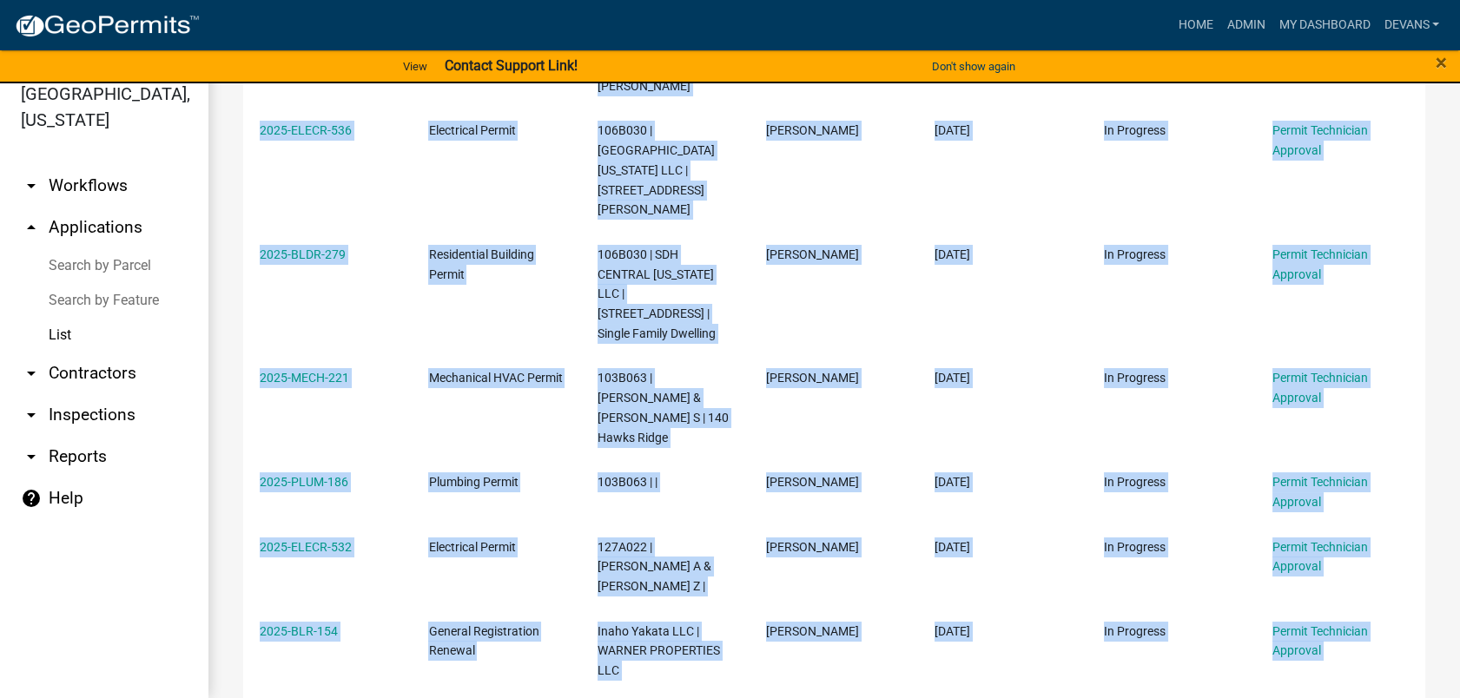
scroll to position [1765, 0]
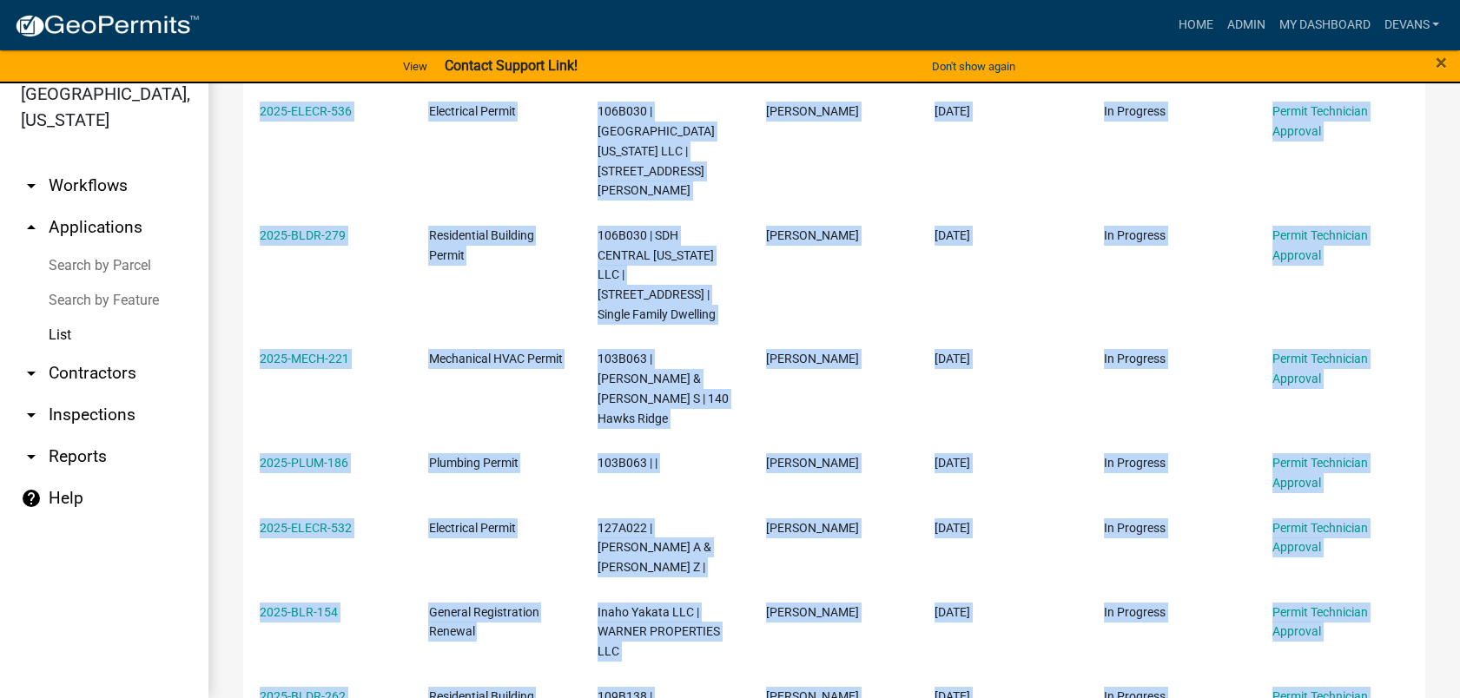
drag, startPoint x: 237, startPoint y: 393, endPoint x: 1422, endPoint y: 707, distance: 1225.7
click at [1422, 677] on html "Internet Explorer does NOT work with GeoPermits. Get a new browser for more sec…" at bounding box center [730, 328] width 1460 height 698
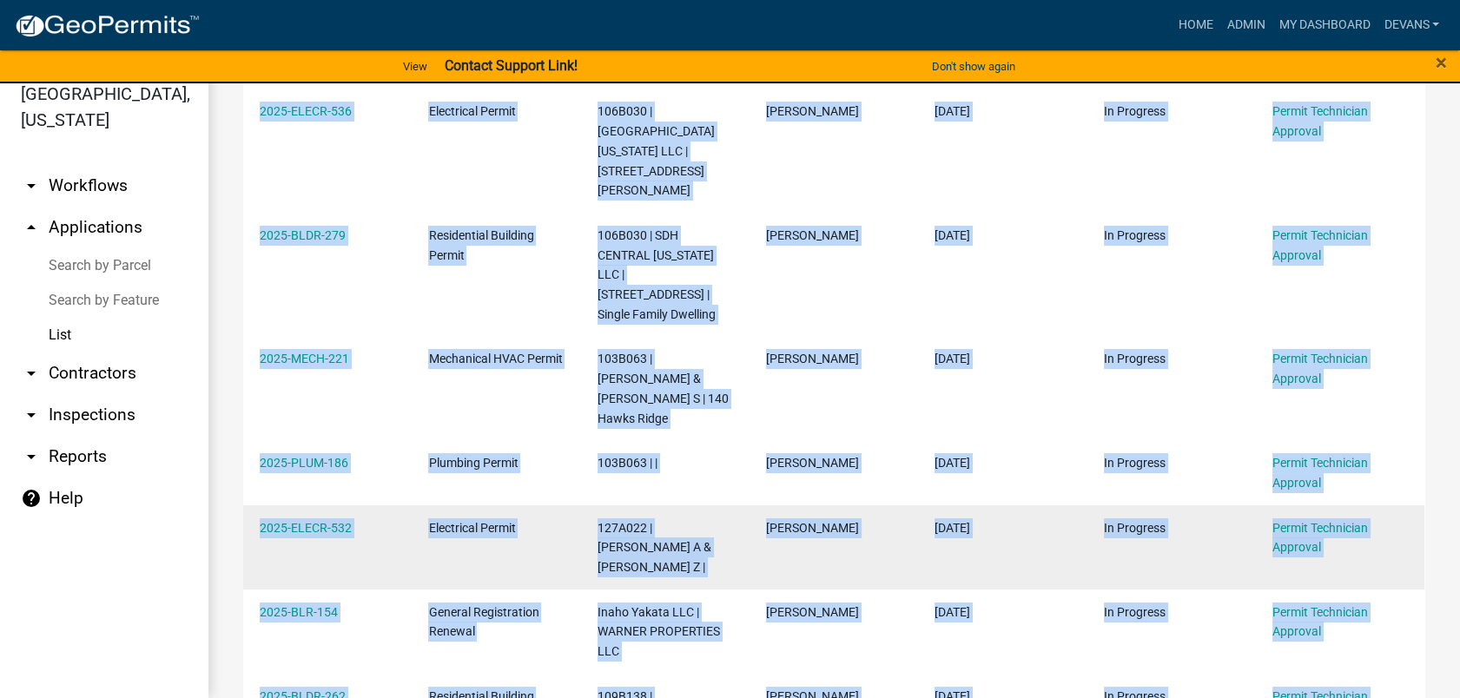
copy div "2025-BLDR-282 Residential Building Permit 096 012022 | SMITH JAMES C JR & BETTY…"
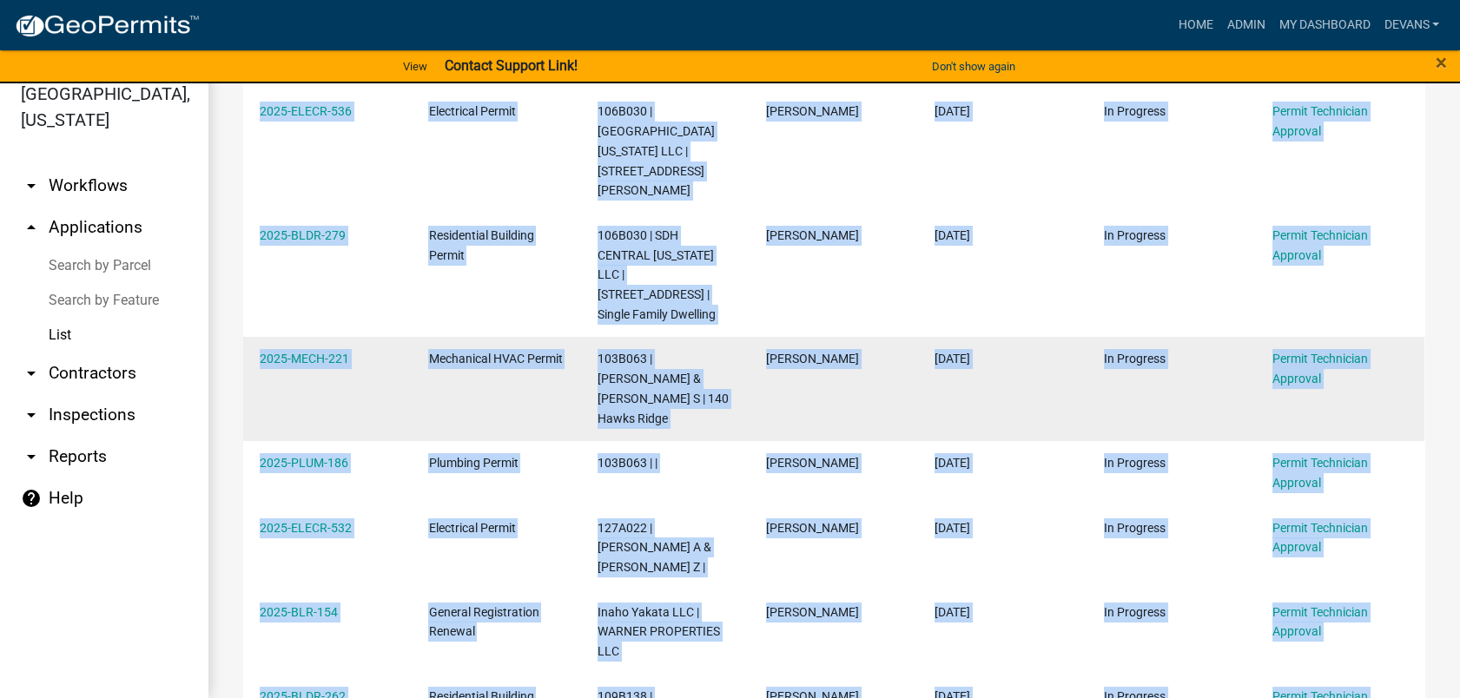
click at [518, 337] on datatable-body-cell "Mechanical HVAC Permit" at bounding box center [496, 389] width 169 height 104
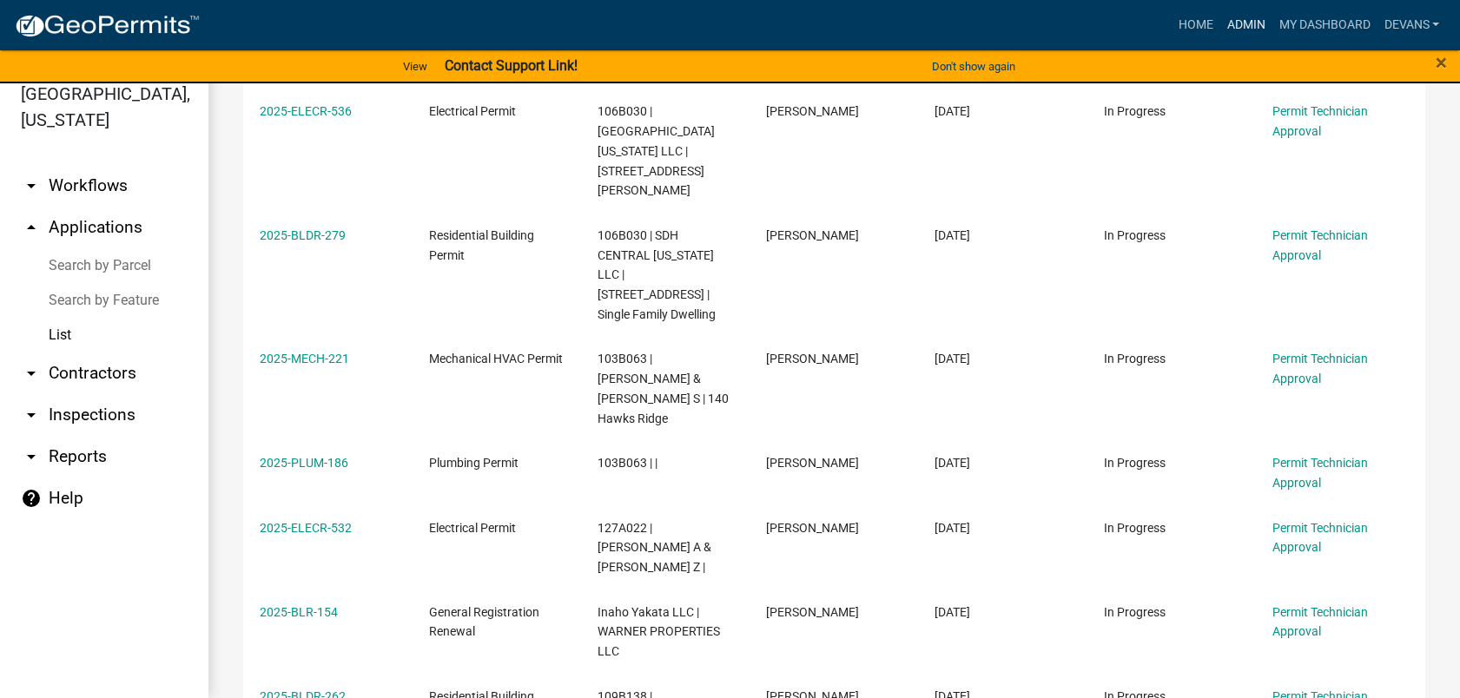
click at [1244, 17] on link "Admin" at bounding box center [1245, 25] width 52 height 33
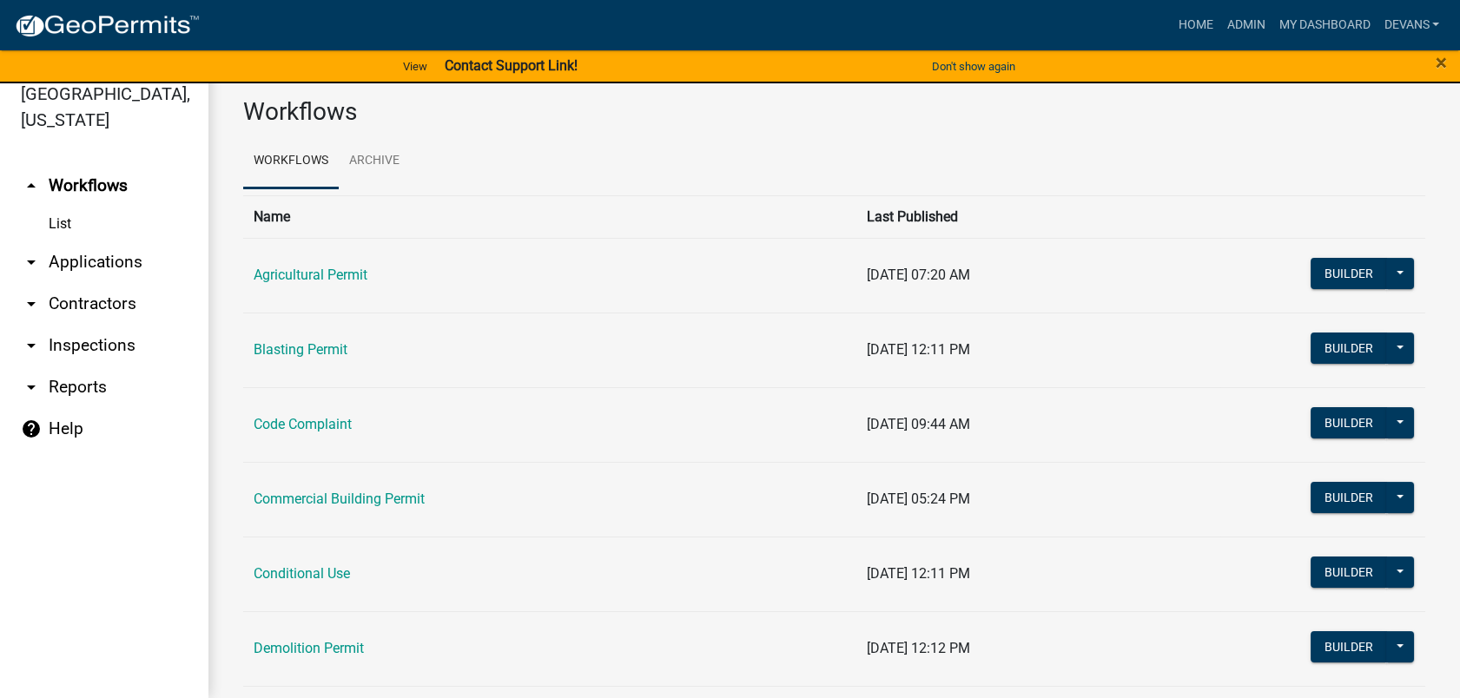
click at [93, 256] on link "arrow_drop_down Applications" at bounding box center [104, 262] width 208 height 42
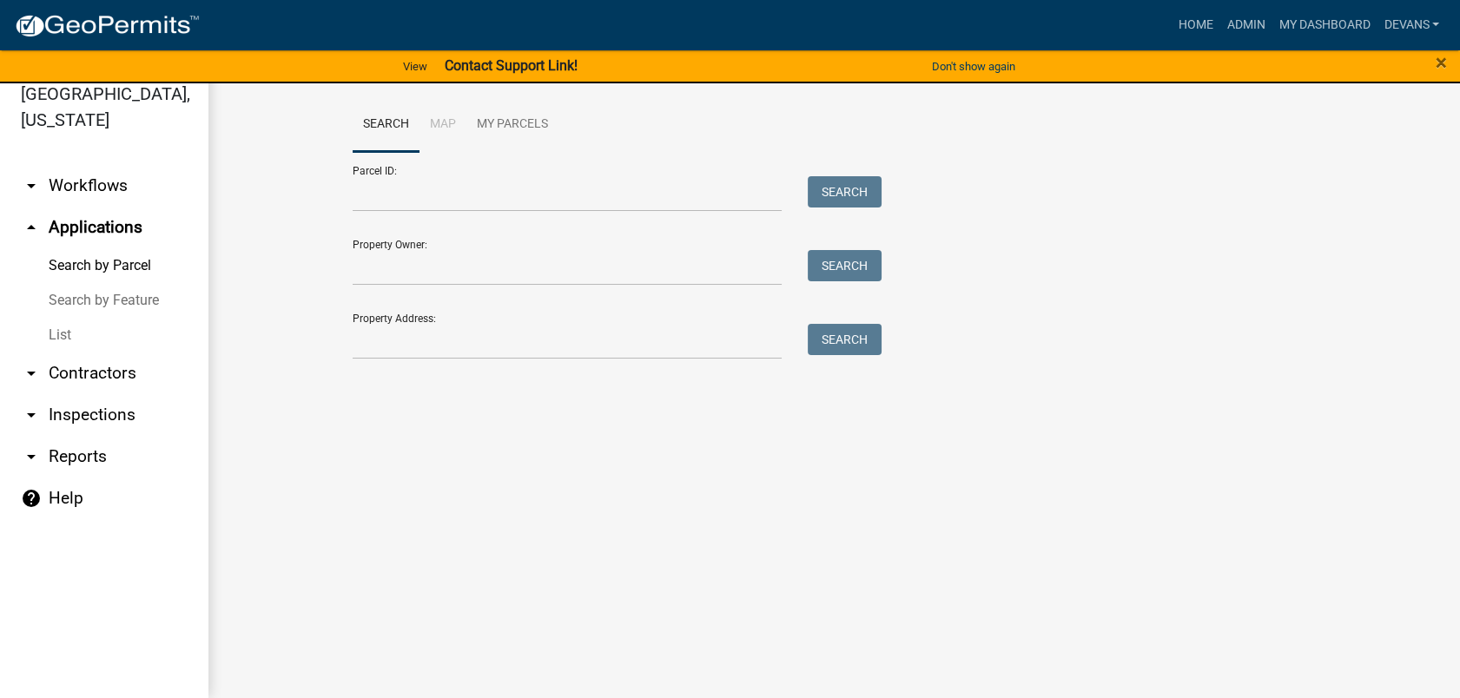
click at [52, 329] on link "List" at bounding box center [104, 335] width 208 height 35
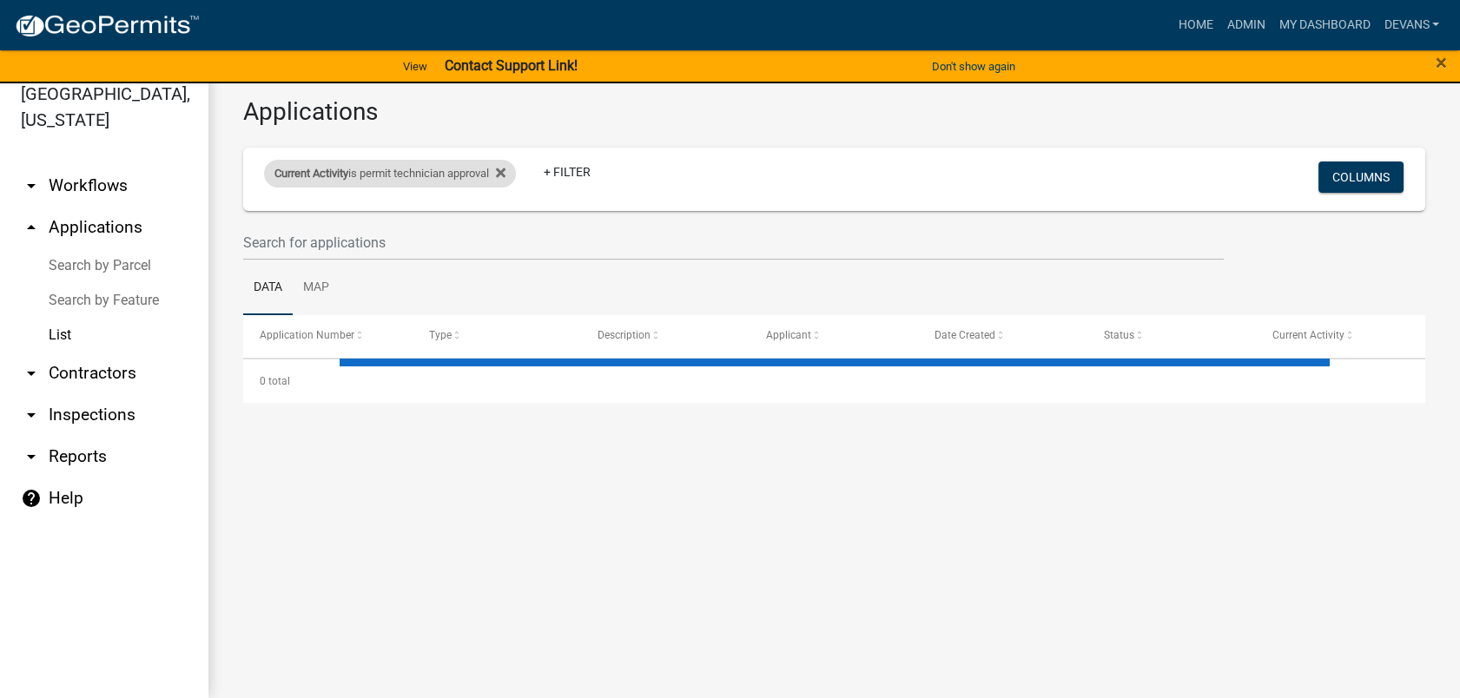
select select "1: 25"
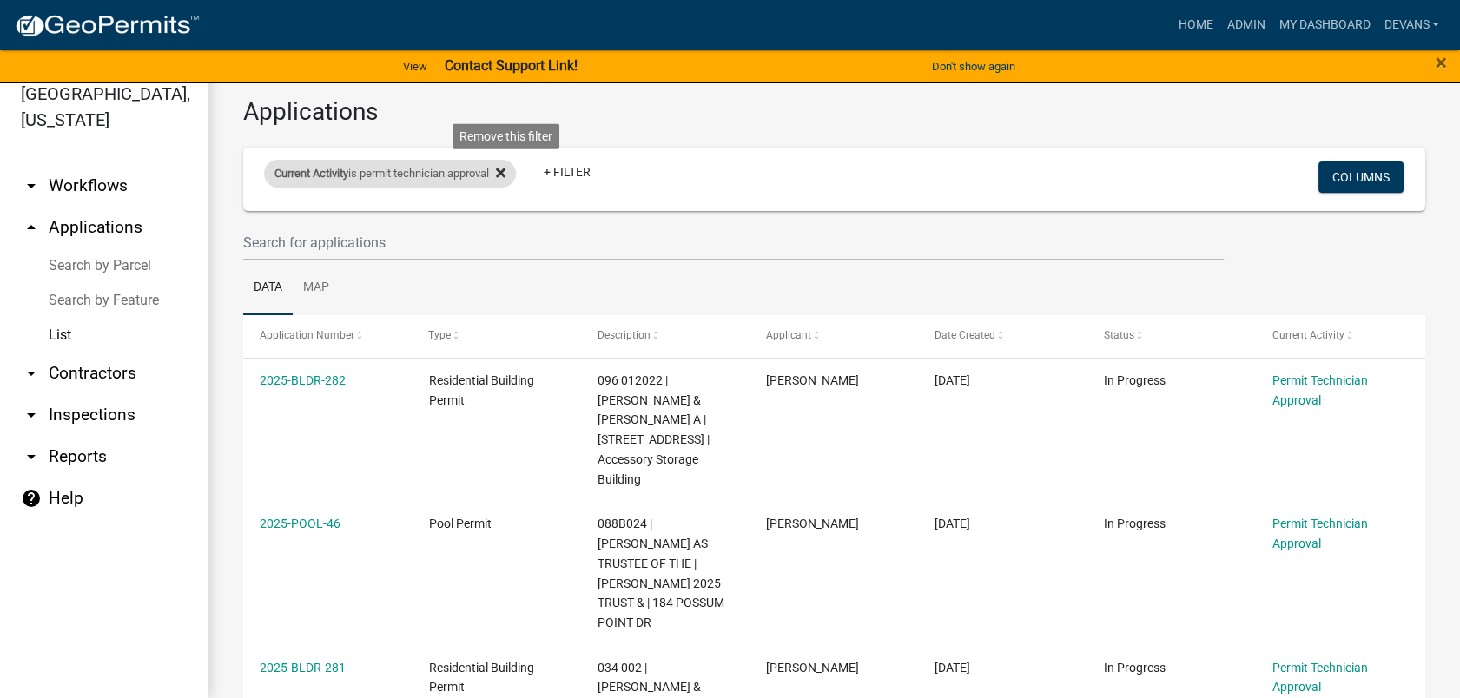
click at [506, 174] on icon at bounding box center [501, 174] width 10 height 10
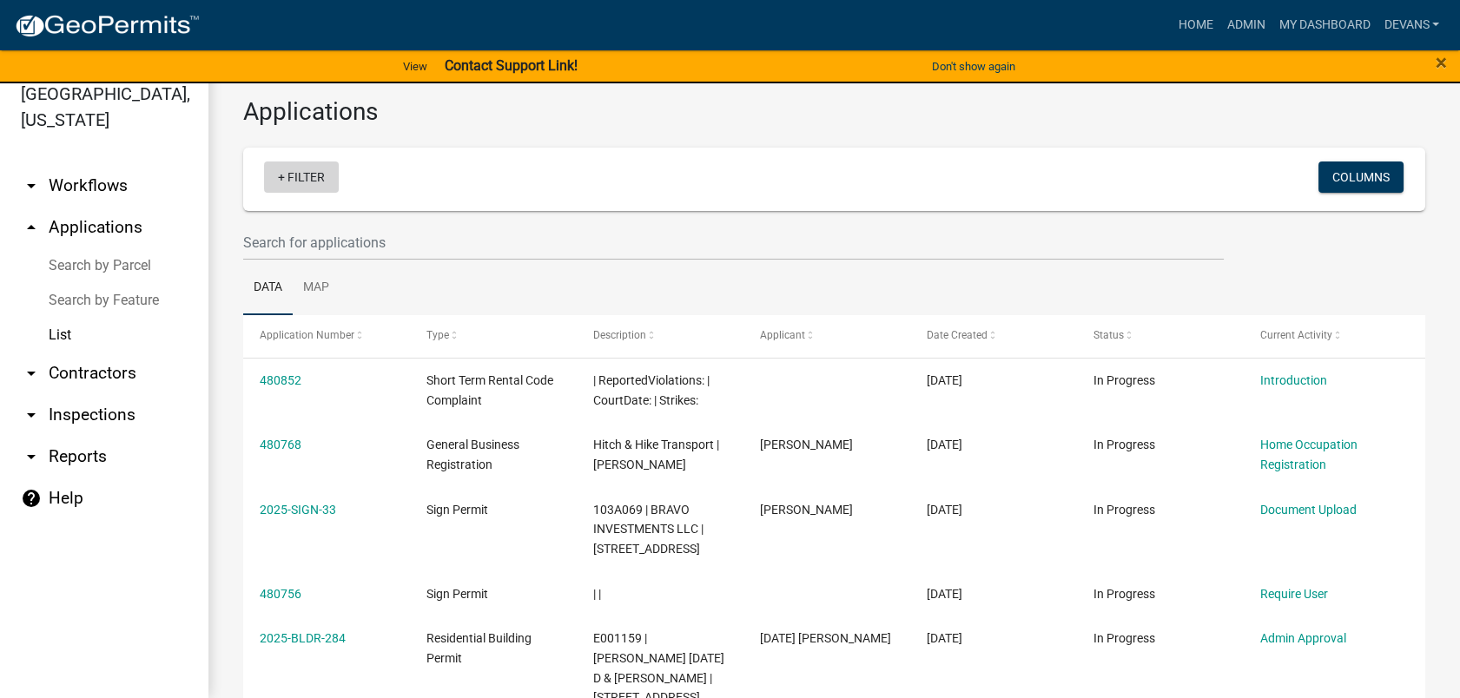
click at [306, 176] on link "+ Filter" at bounding box center [301, 177] width 75 height 31
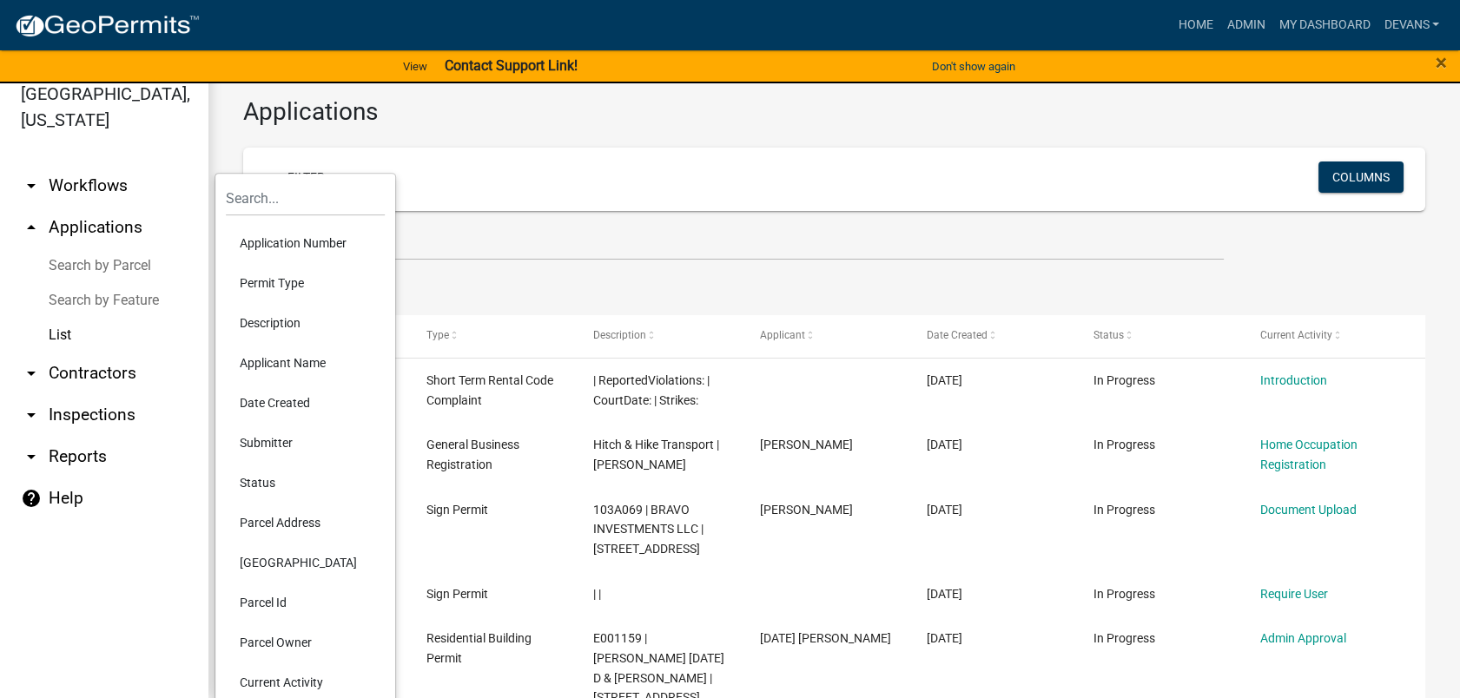
scroll to position [386, 0]
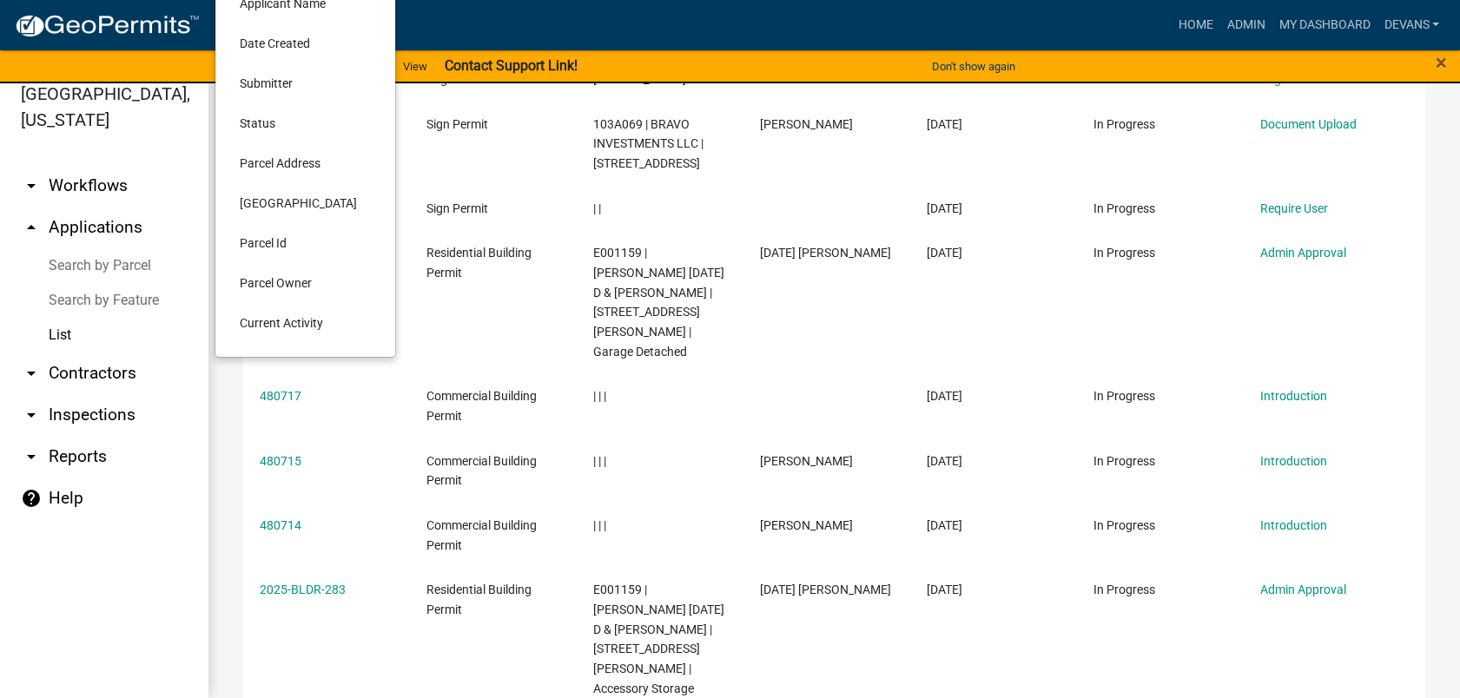
click at [301, 320] on li "Current Activity" at bounding box center [305, 323] width 159 height 40
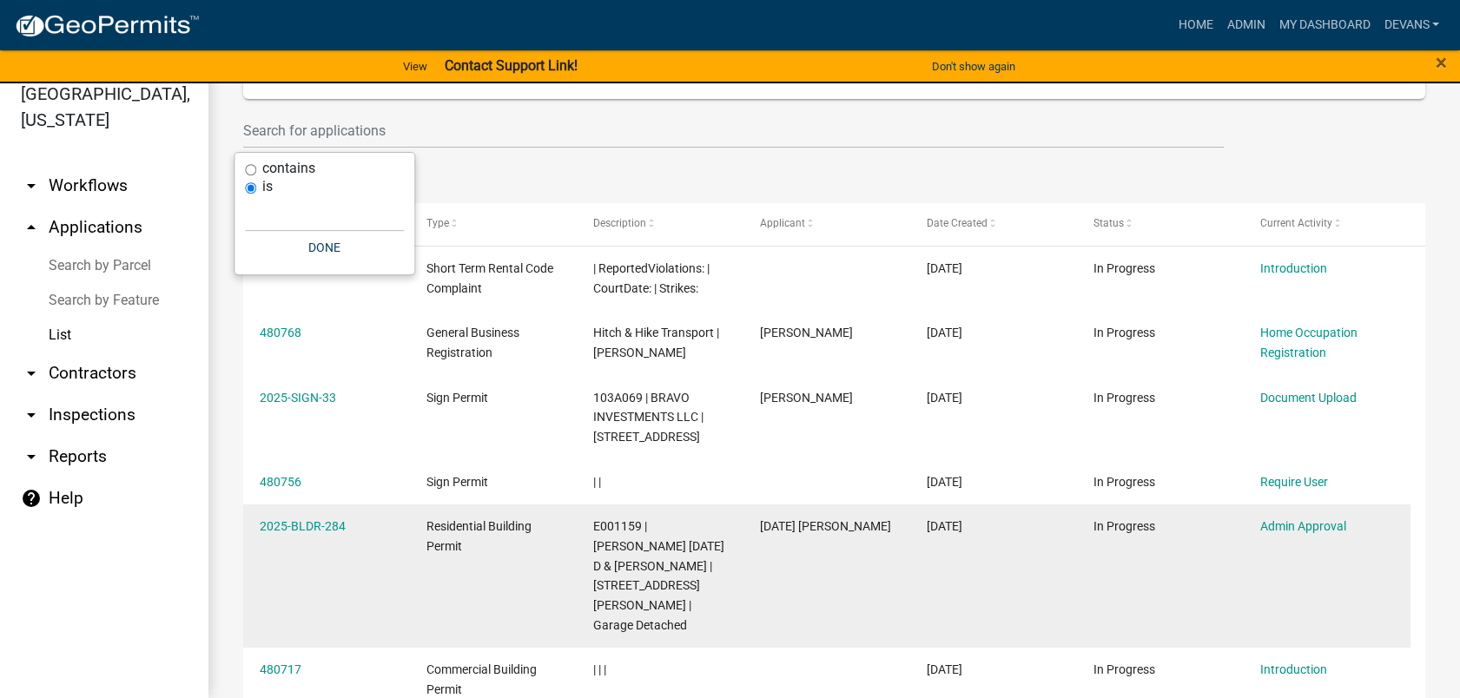
scroll to position [0, 0]
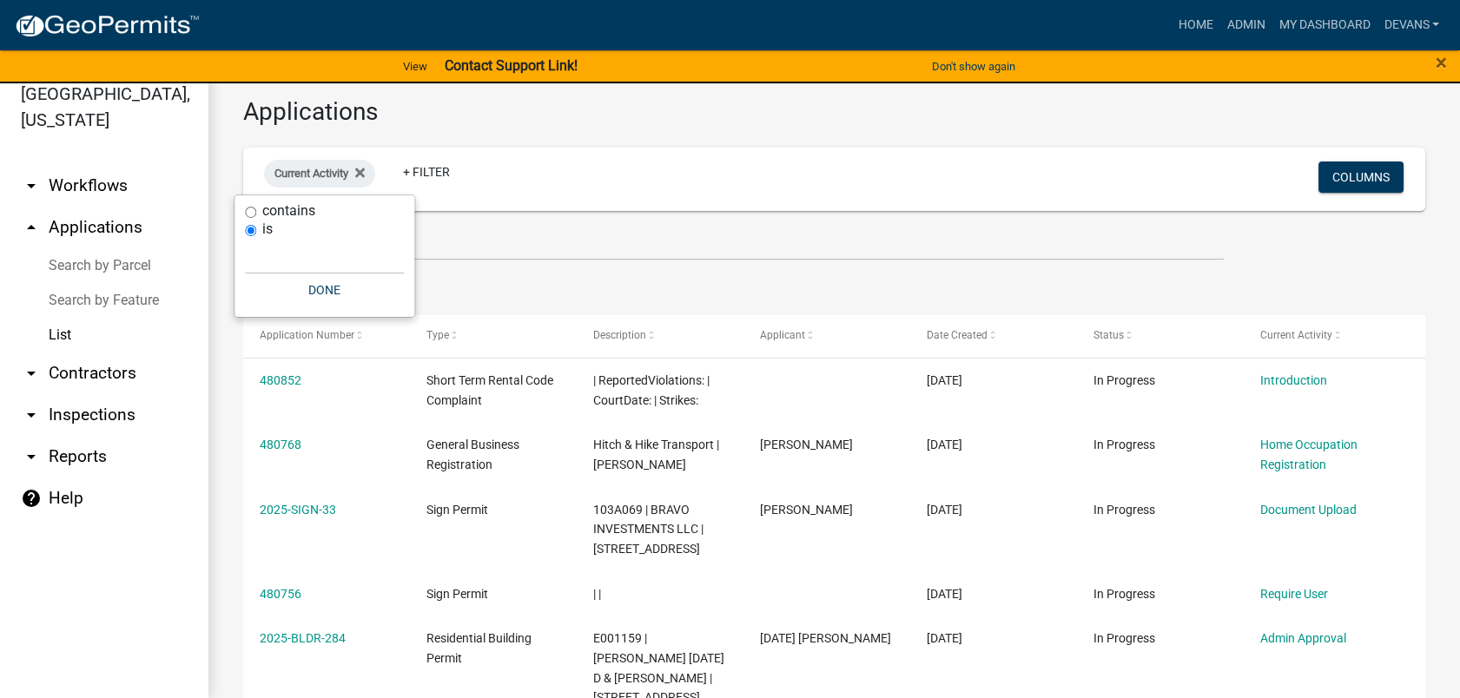
click at [244, 251] on div "contains is Done" at bounding box center [325, 256] width 180 height 122
click at [259, 261] on input "text" at bounding box center [324, 257] width 159 height 36
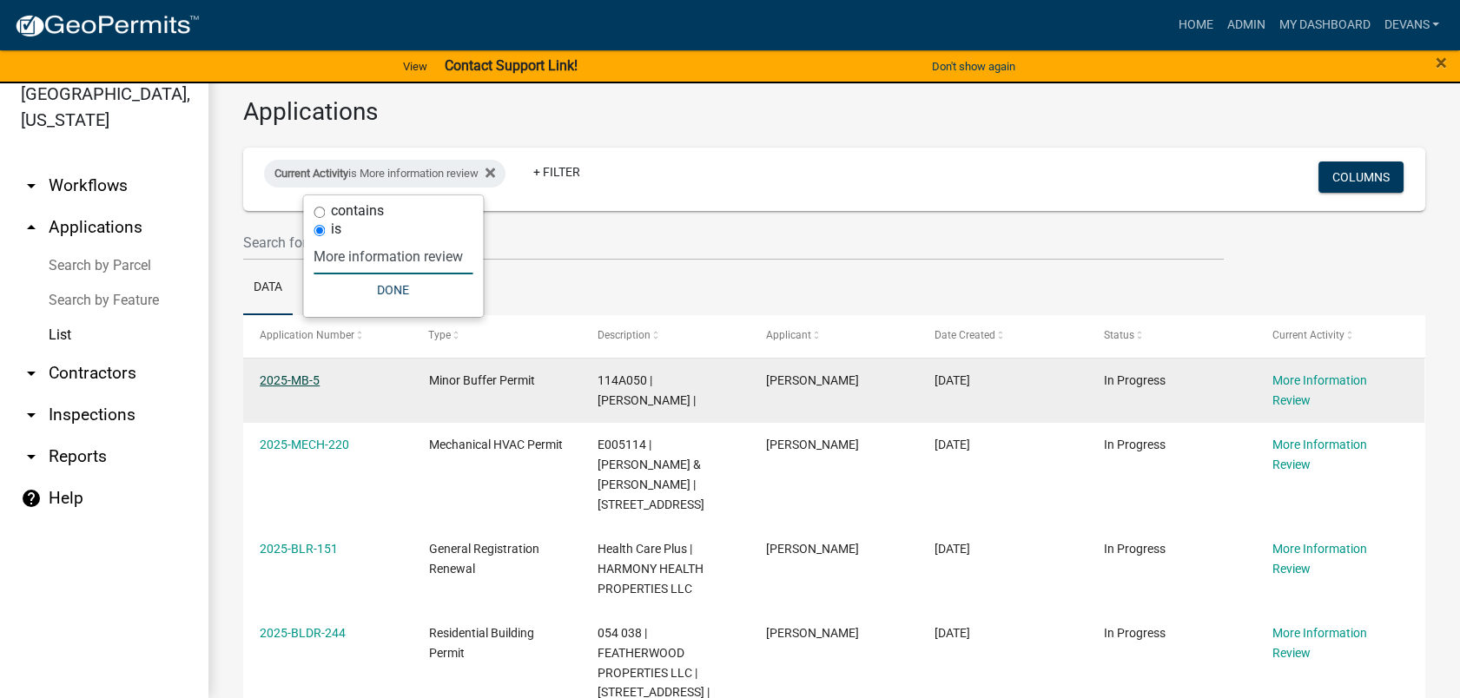
type input "More information review"
click at [275, 382] on link "2025-MB-5" at bounding box center [290, 380] width 60 height 14
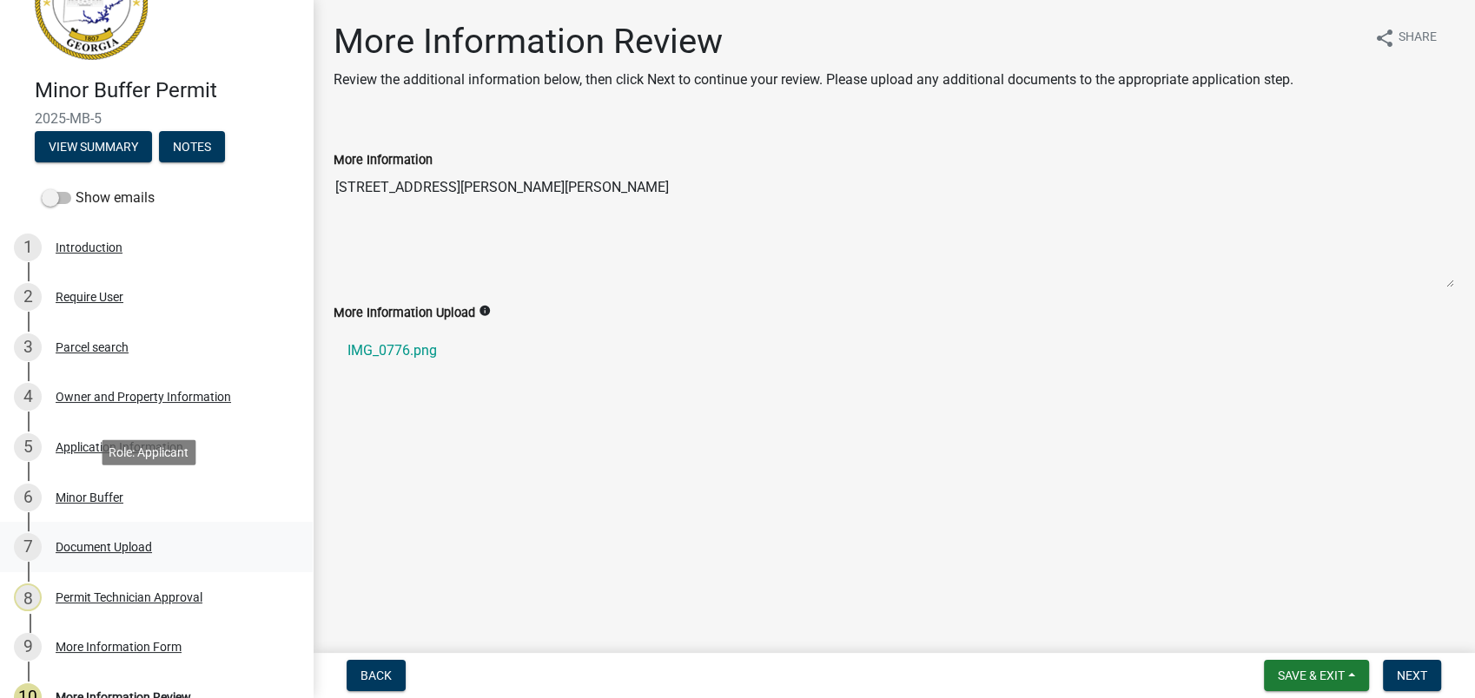
scroll to position [193, 0]
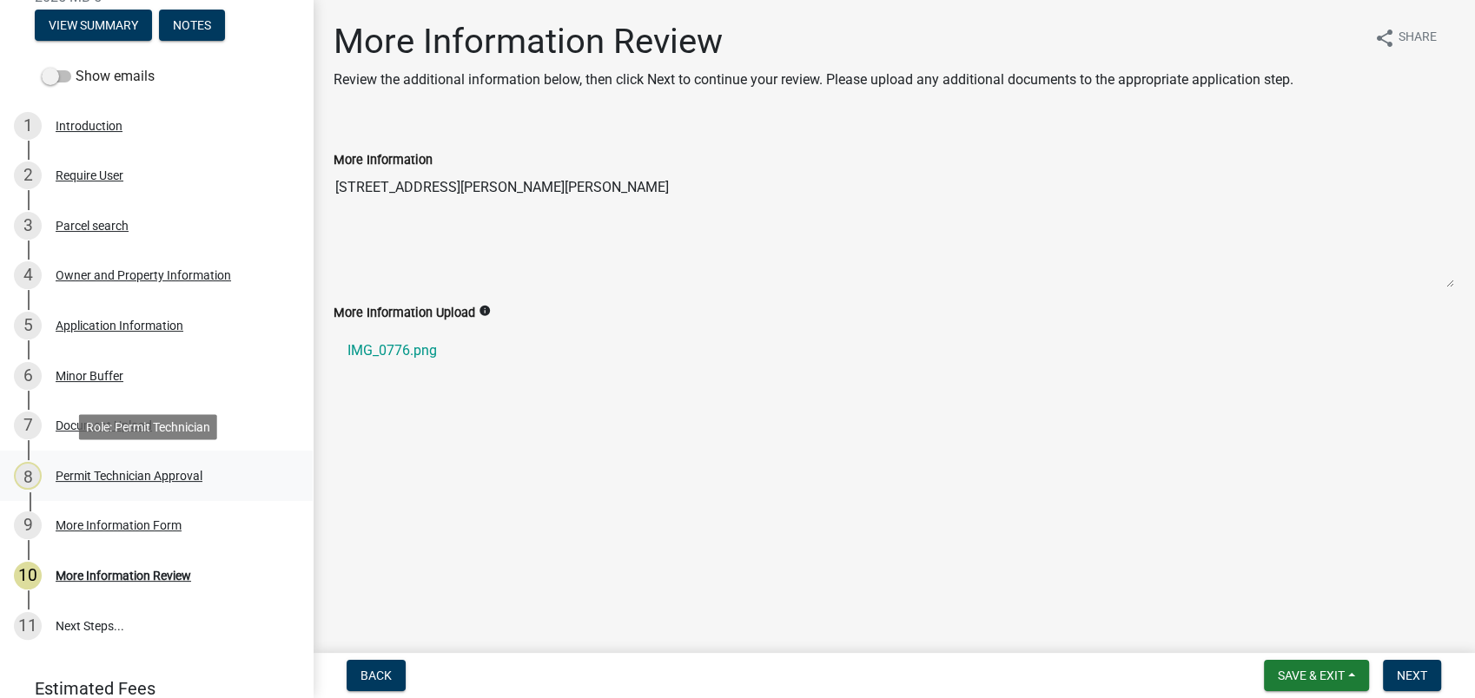
click at [166, 472] on div "Permit Technician Approval" at bounding box center [129, 476] width 147 height 12
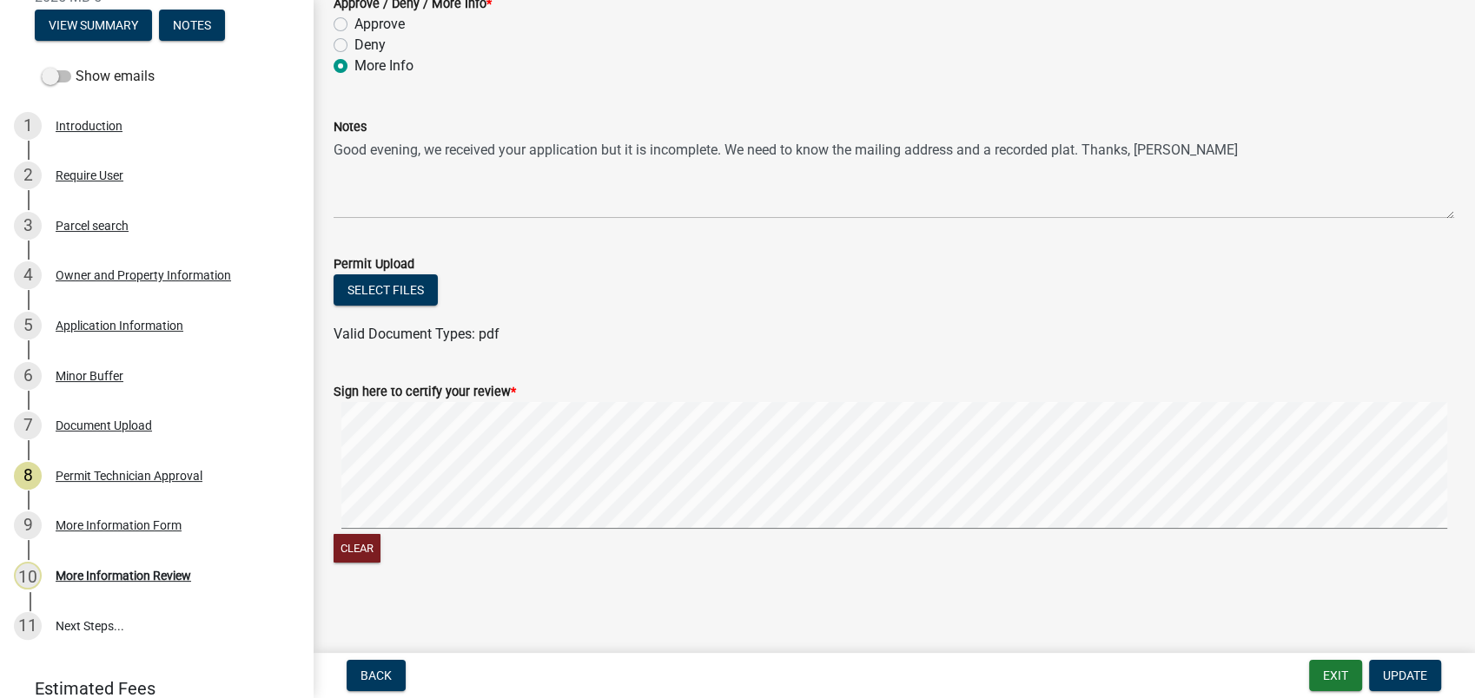
scroll to position [128, 0]
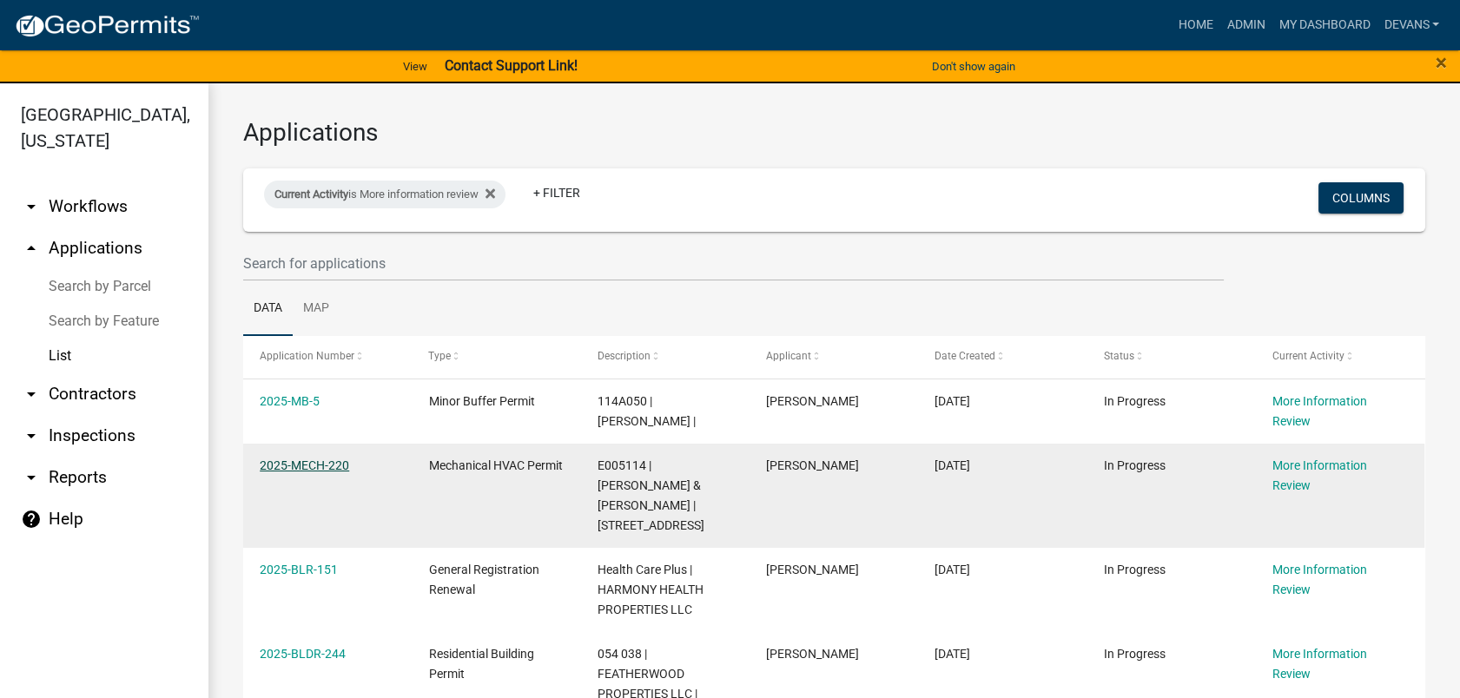
click at [301, 469] on link "2025-MECH-220" at bounding box center [304, 466] width 89 height 14
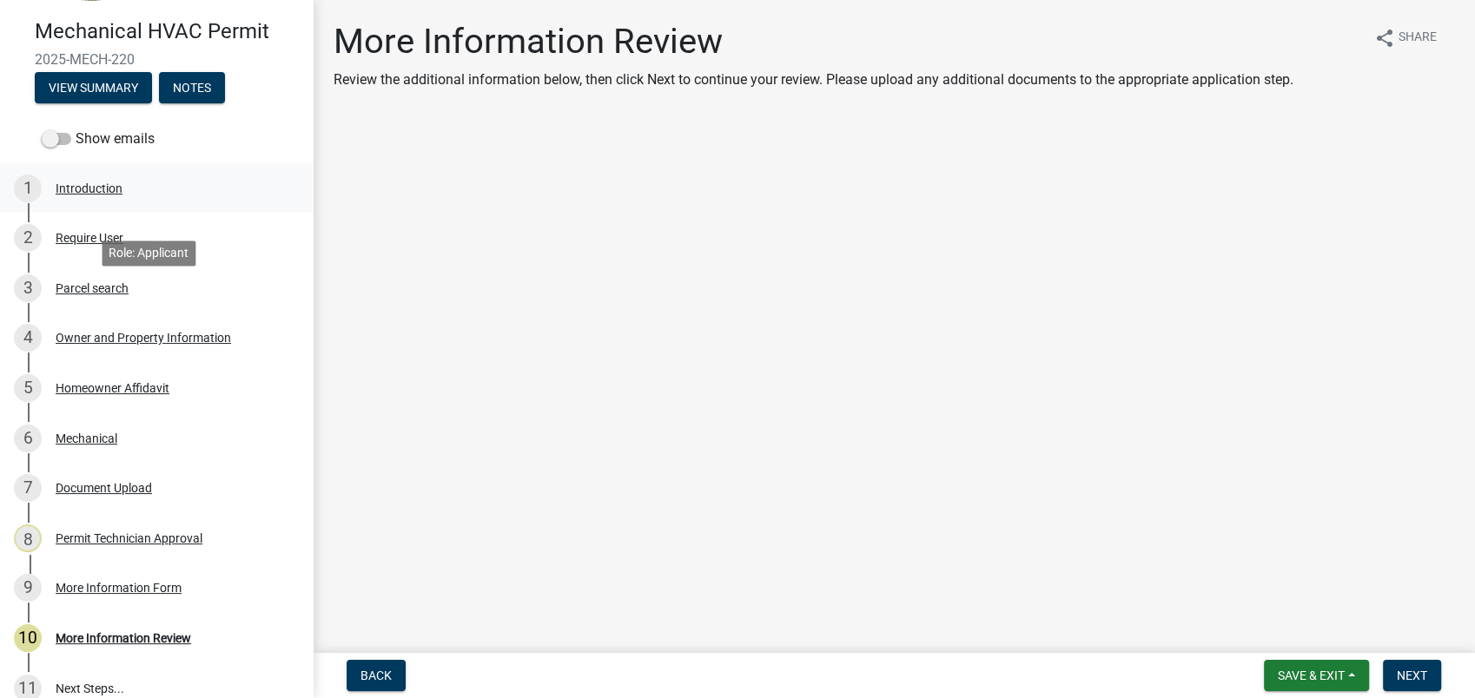
scroll to position [267, 0]
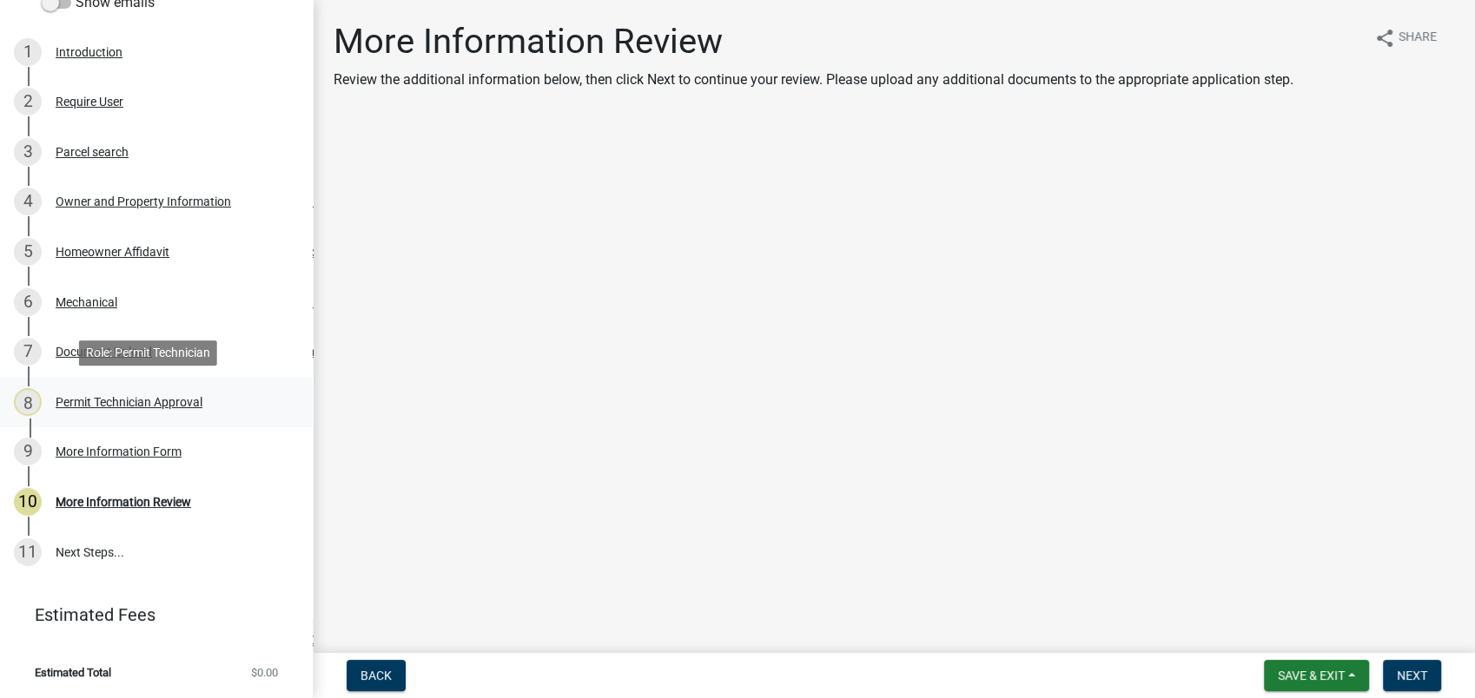
click at [96, 406] on div "Permit Technician Approval" at bounding box center [129, 402] width 147 height 12
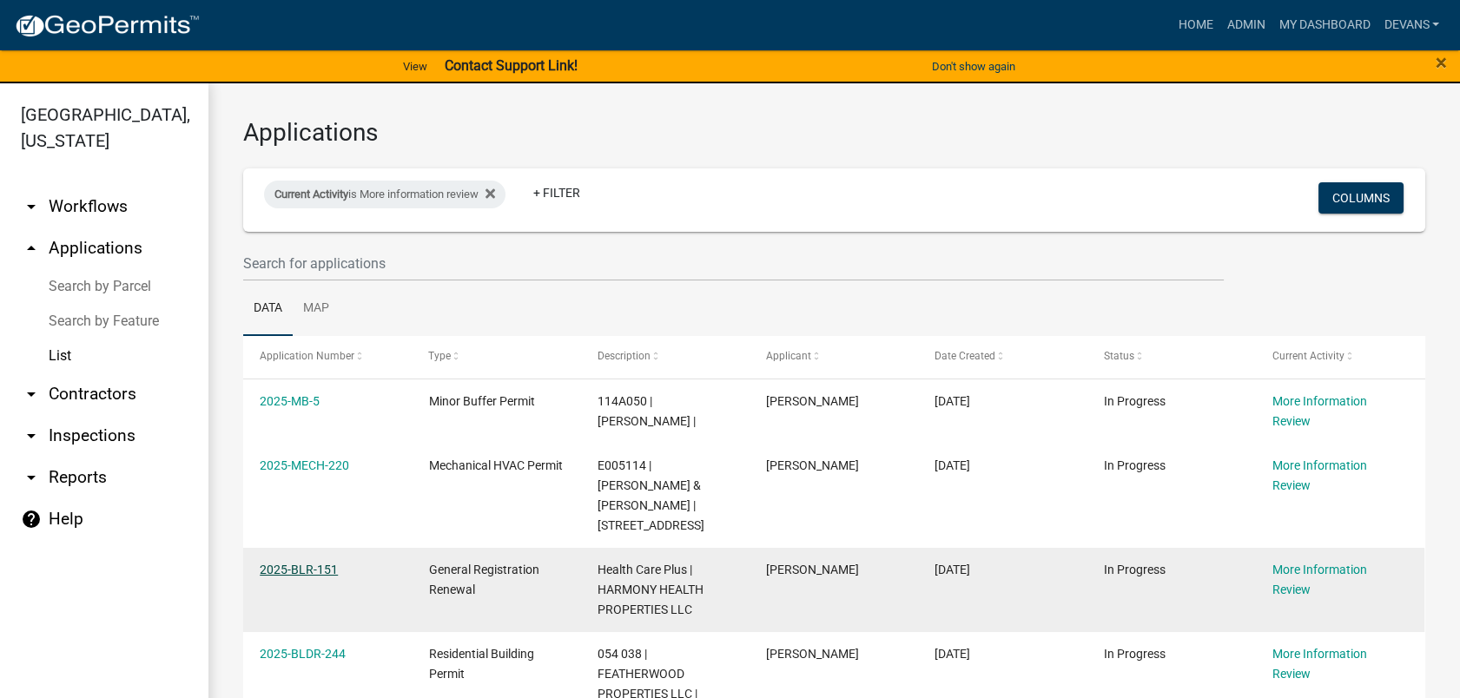
click at [284, 563] on link "2025-BLR-151" at bounding box center [299, 570] width 78 height 14
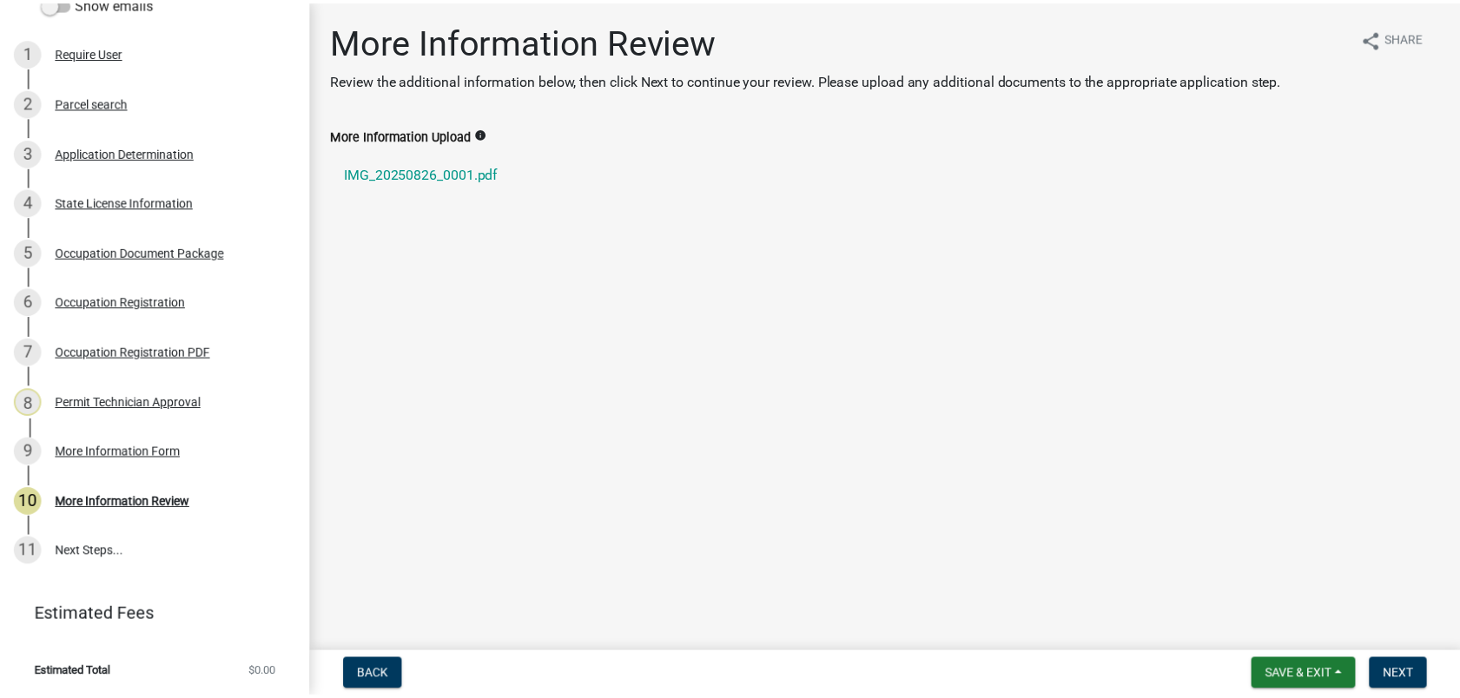
scroll to position [292, 0]
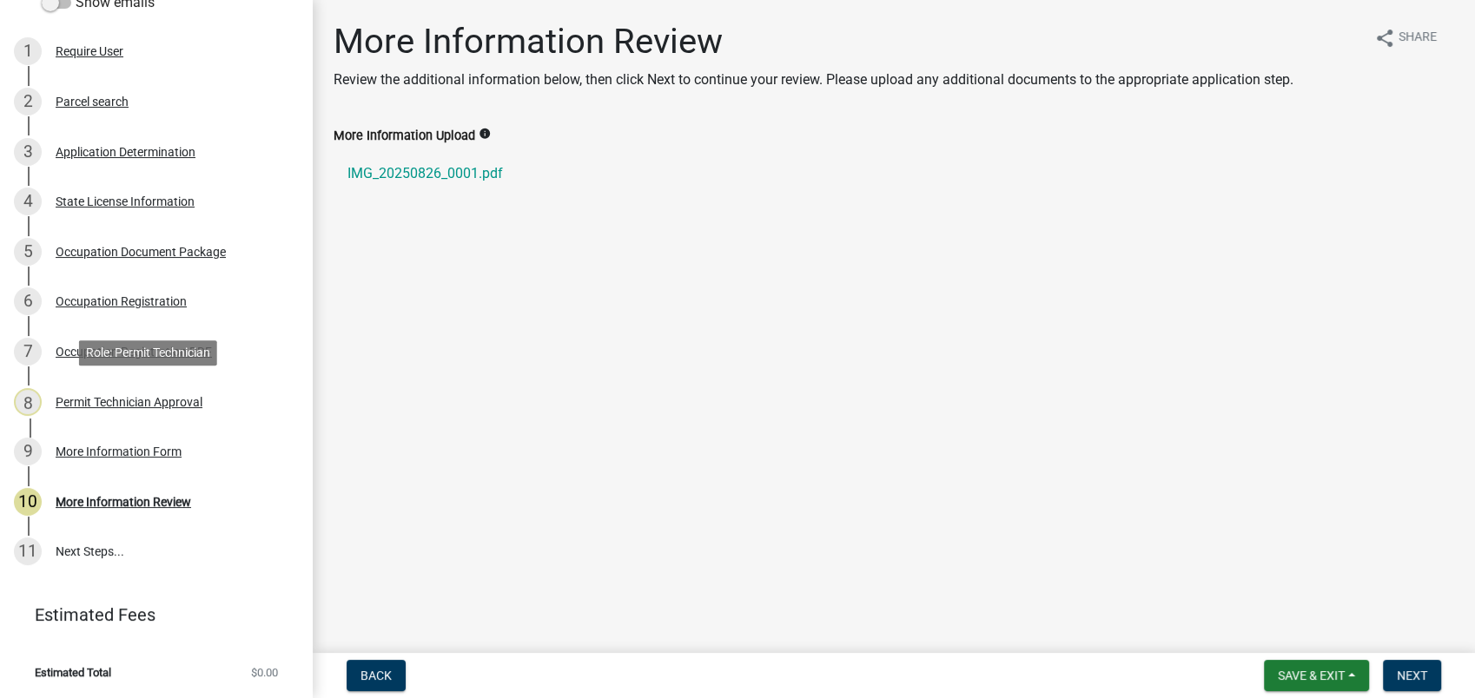
click at [139, 399] on div "Permit Technician Approval" at bounding box center [129, 402] width 147 height 12
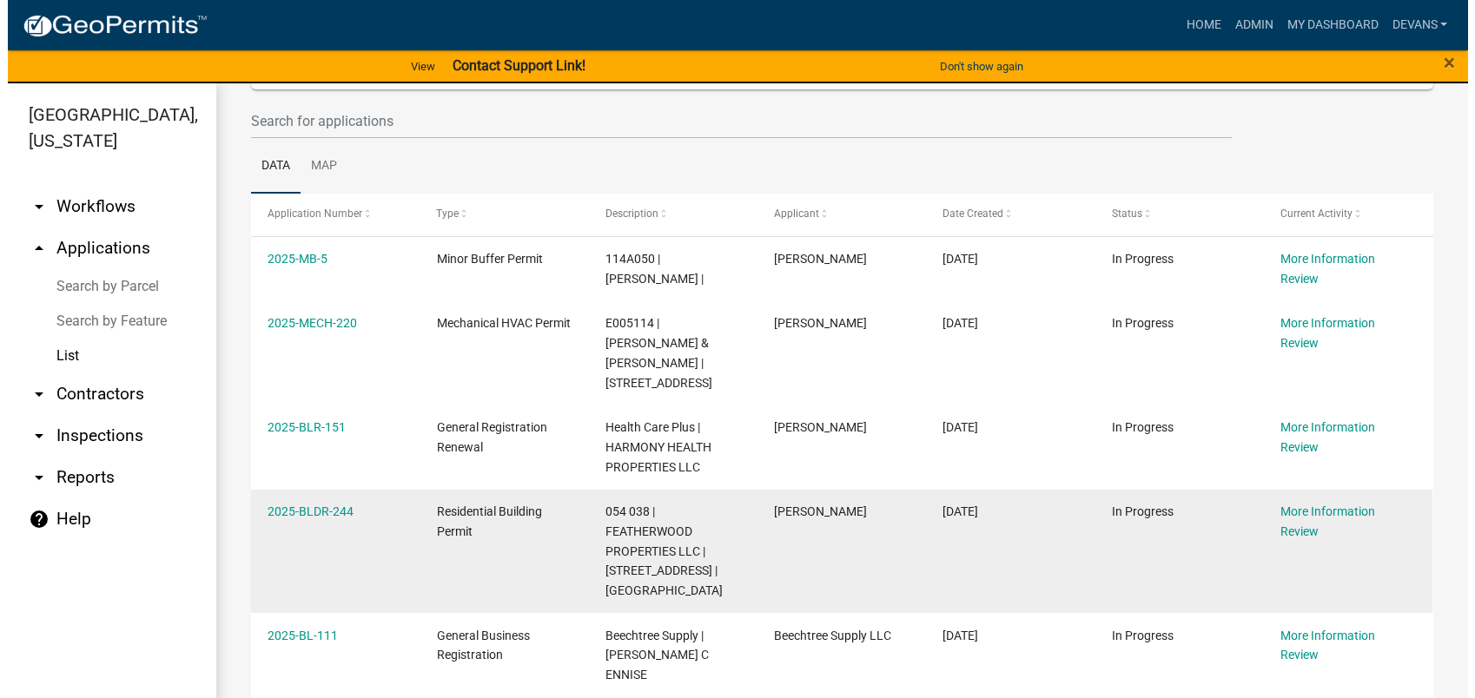
scroll to position [146, 0]
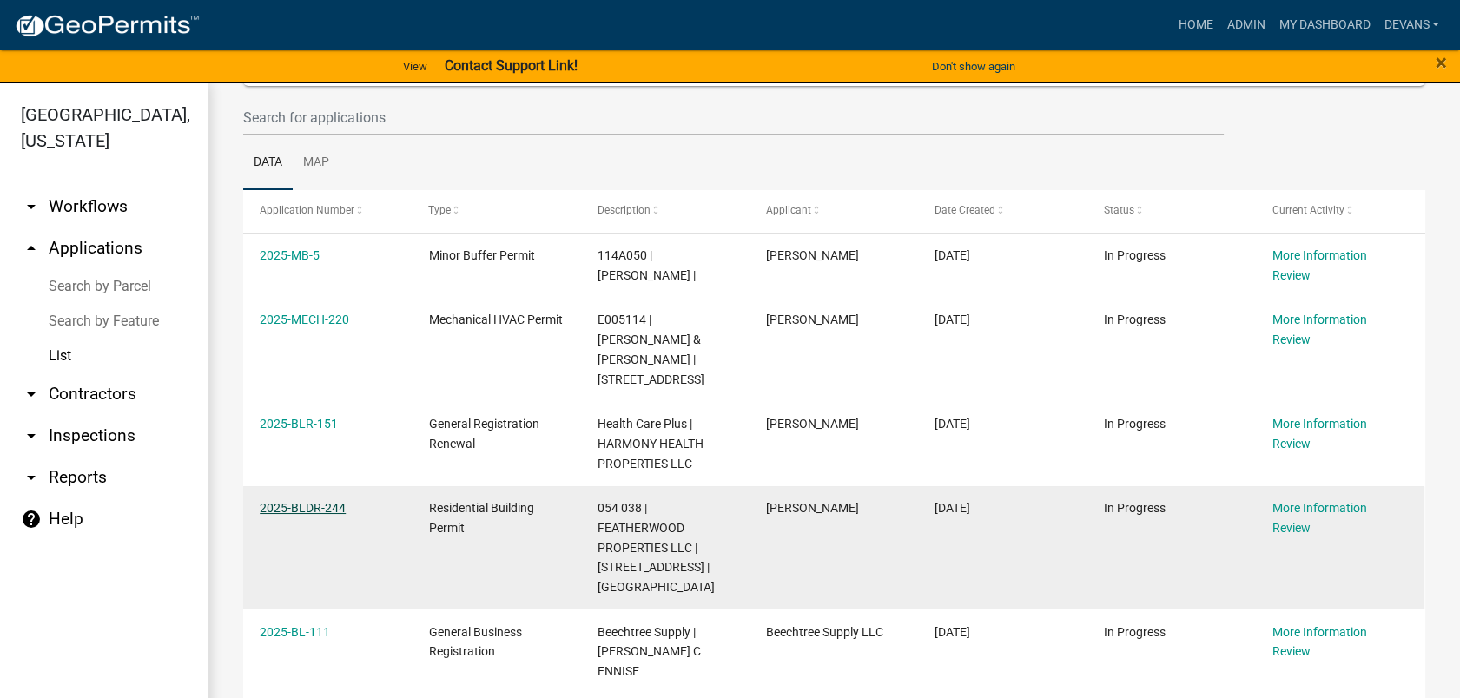
click at [268, 501] on link "2025-BLDR-244" at bounding box center [303, 508] width 86 height 14
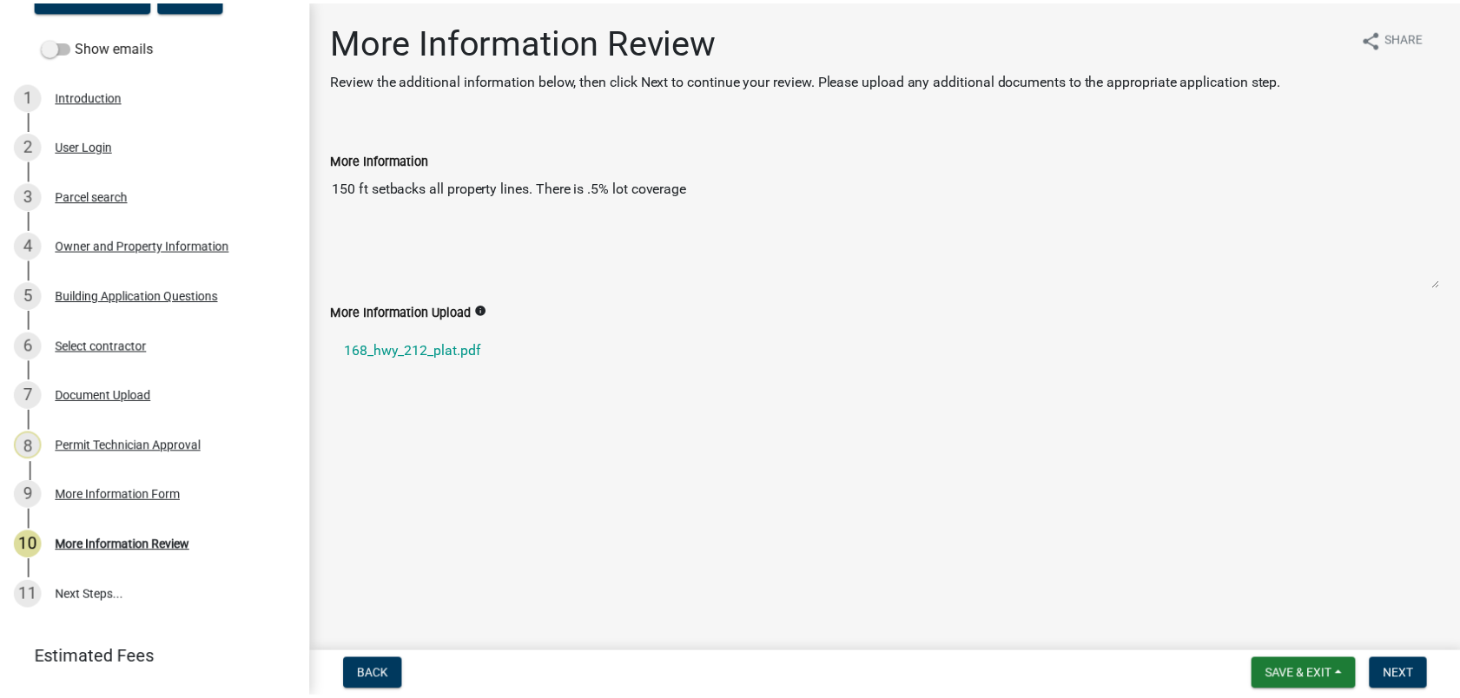
scroll to position [267, 0]
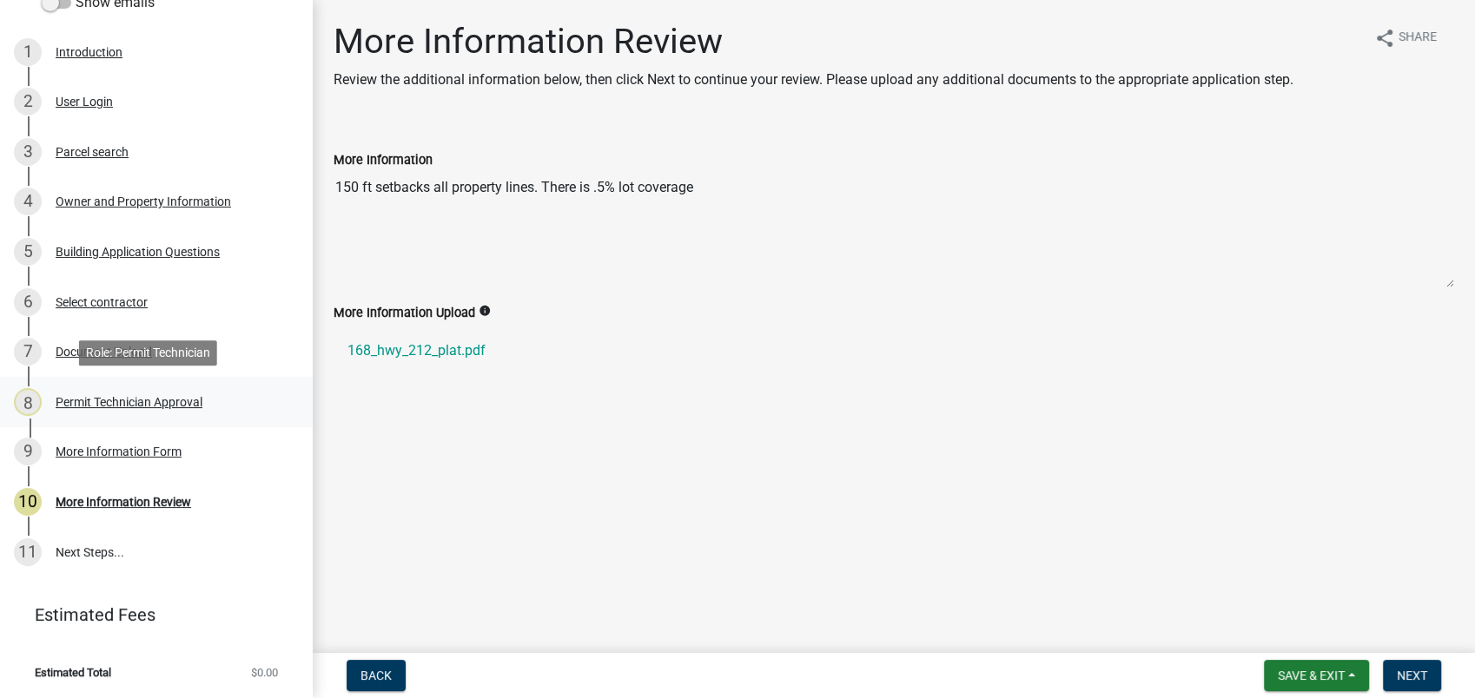
click at [128, 400] on div "Permit Technician Approval" at bounding box center [129, 402] width 147 height 12
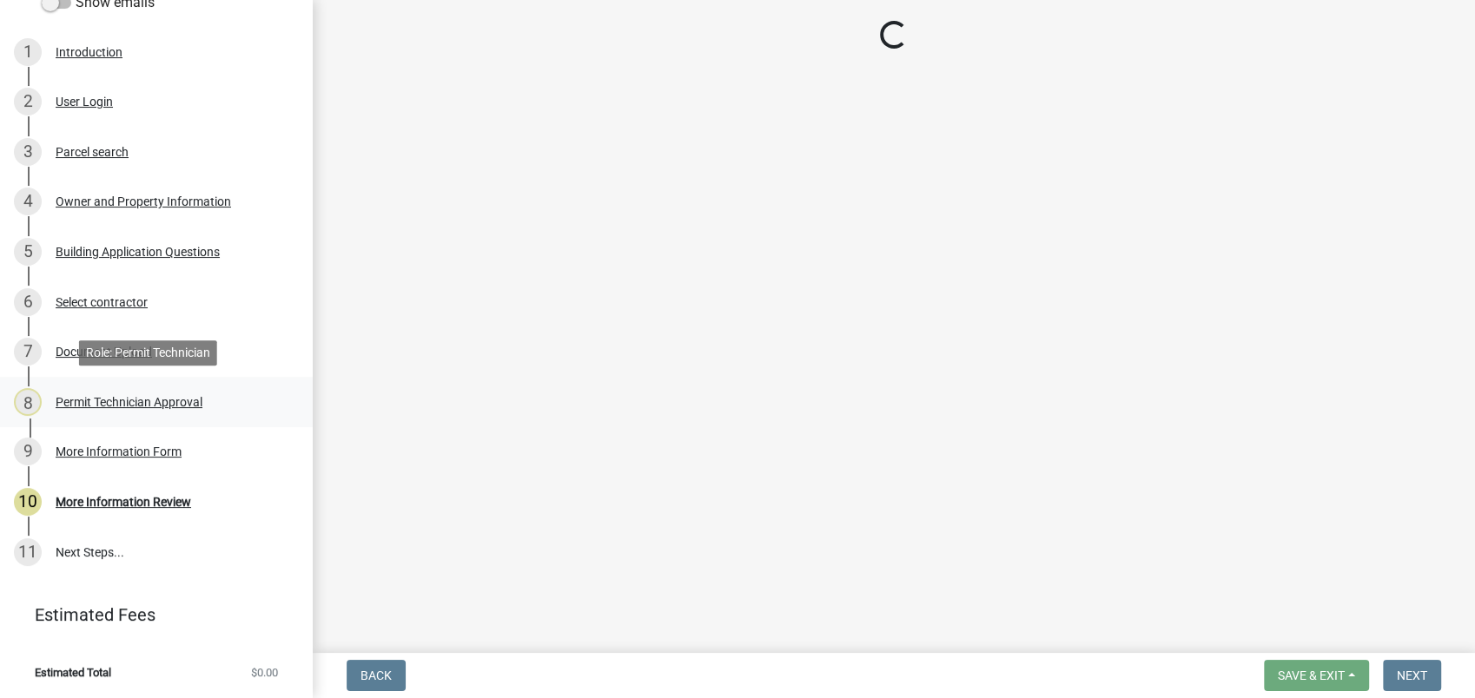
select select "a4366e26-0f82-401b-a682-956e4112ff86"
select select "83394b22-4a11-496c-8e5c-75ade2e72faf"
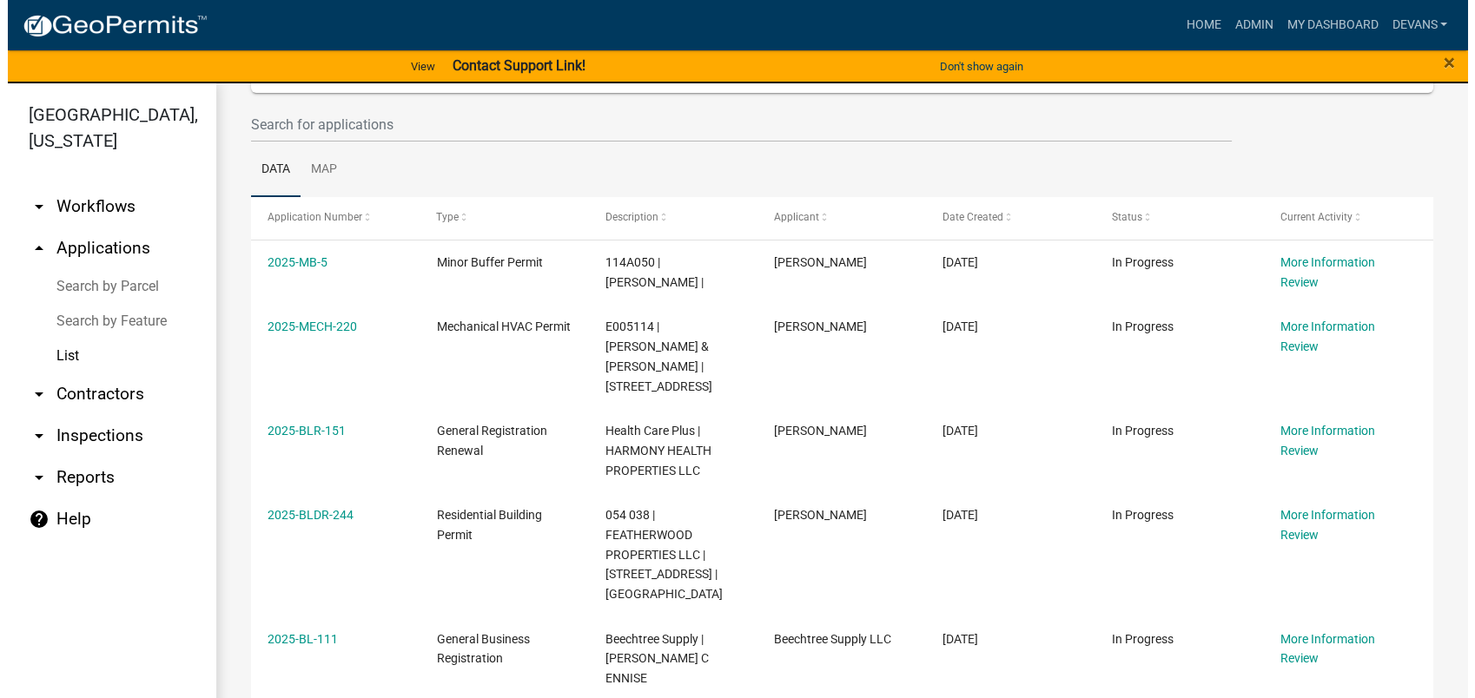
scroll to position [146, 0]
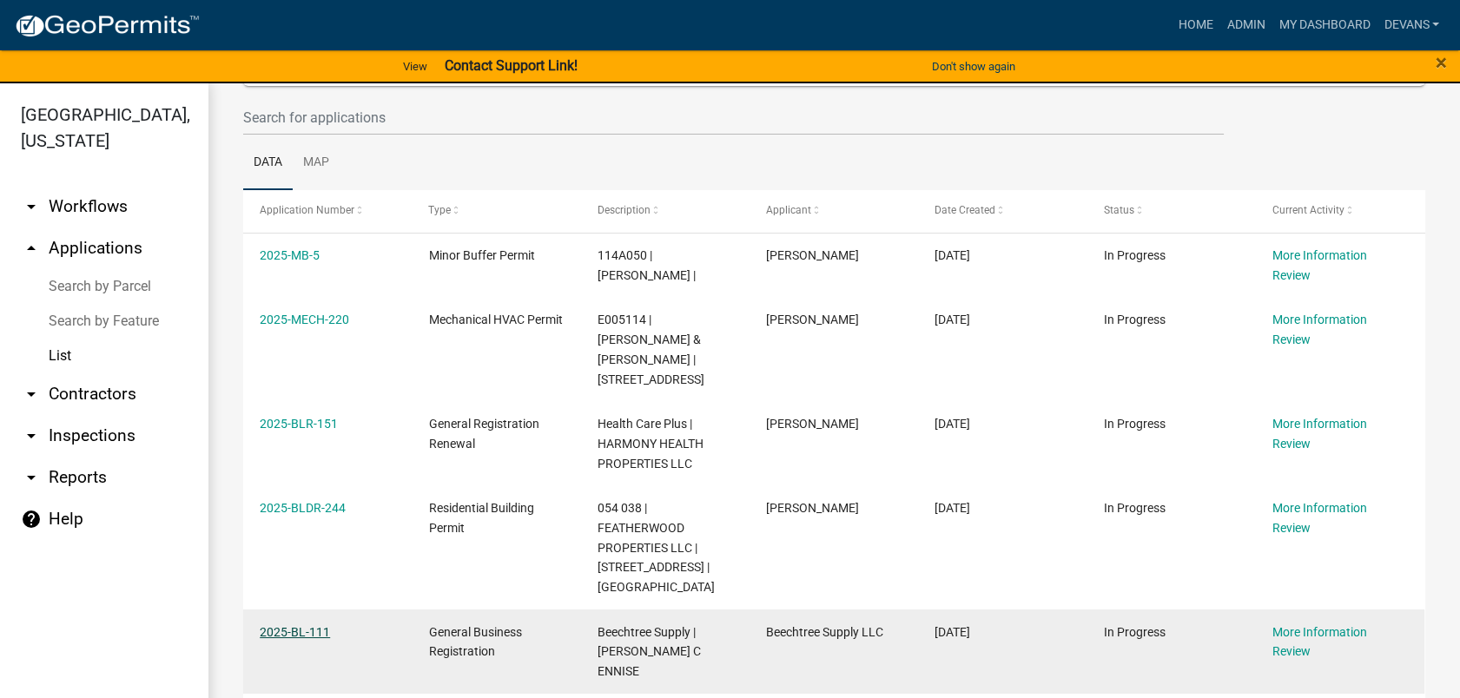
click at [281, 625] on link "2025-BL-111" at bounding box center [295, 632] width 70 height 14
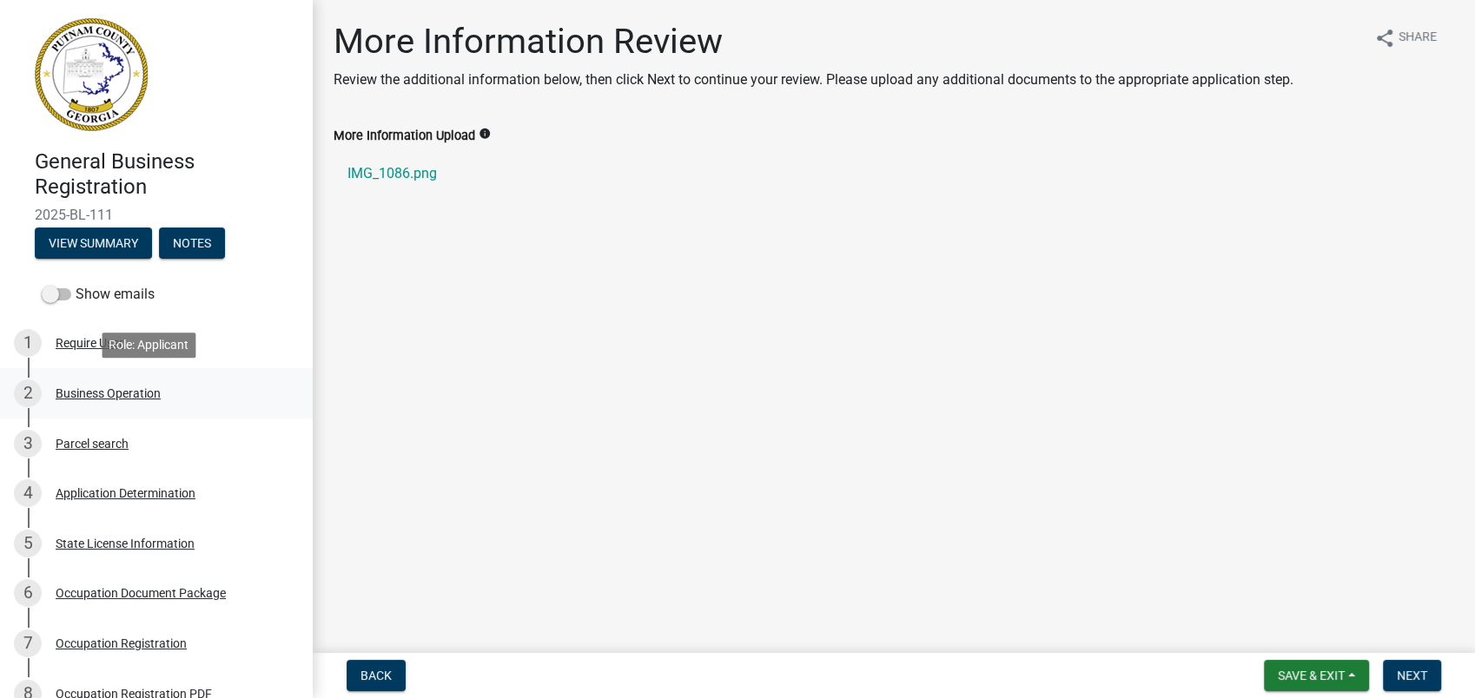
scroll to position [341, 0]
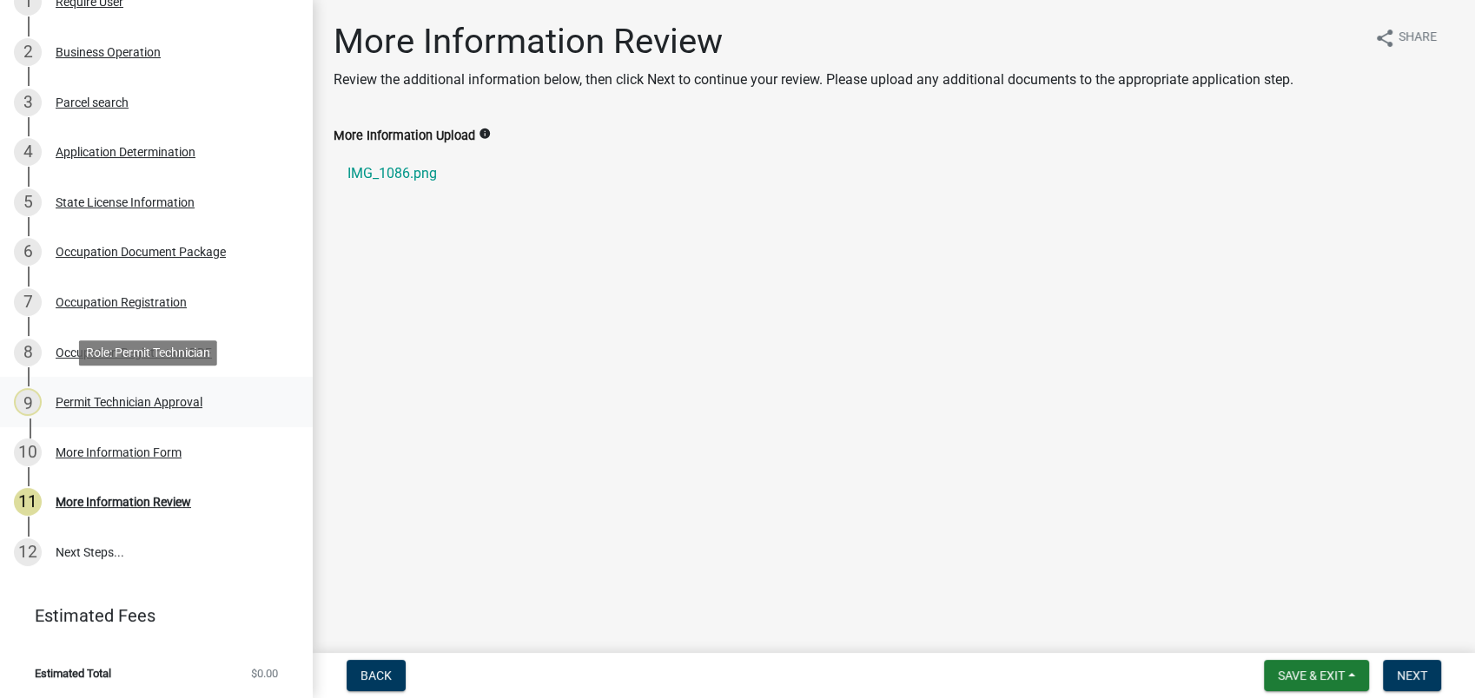
click at [98, 405] on div "Permit Technician Approval" at bounding box center [129, 402] width 147 height 12
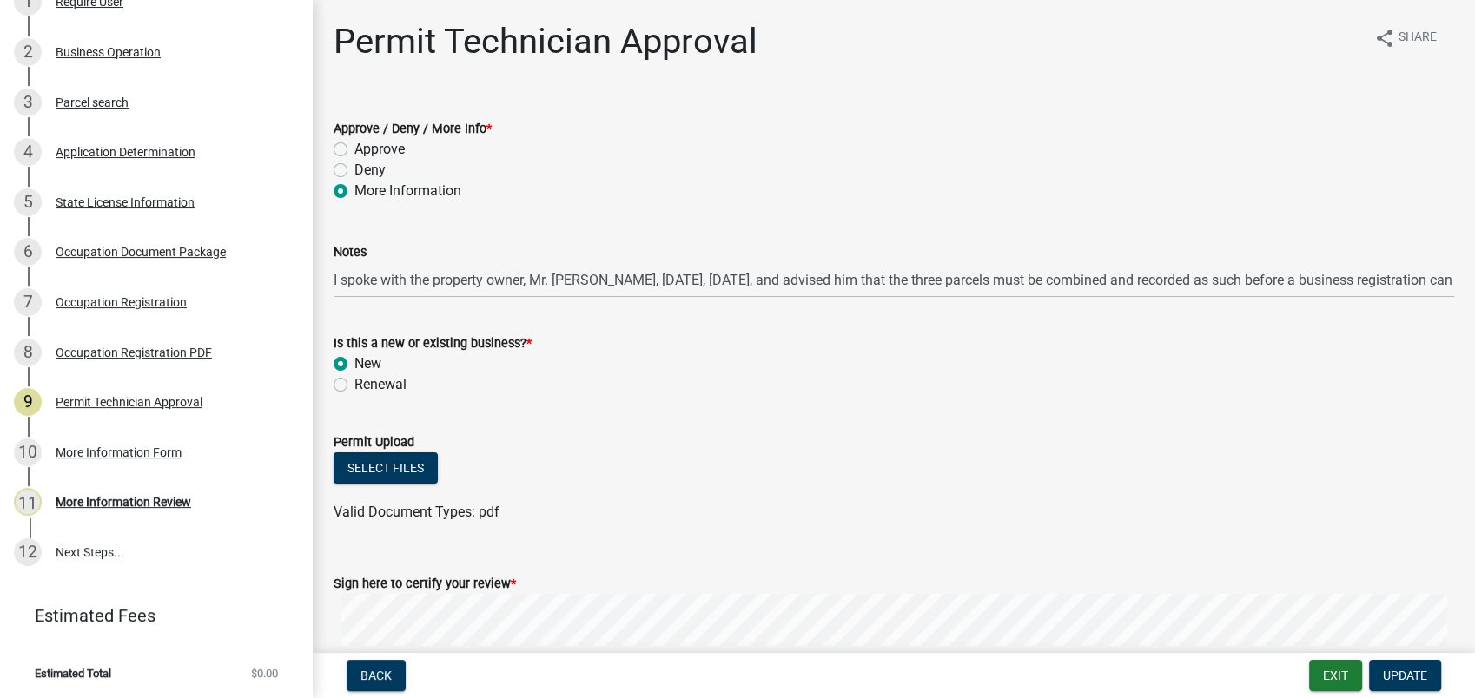
scroll to position [195, 0]
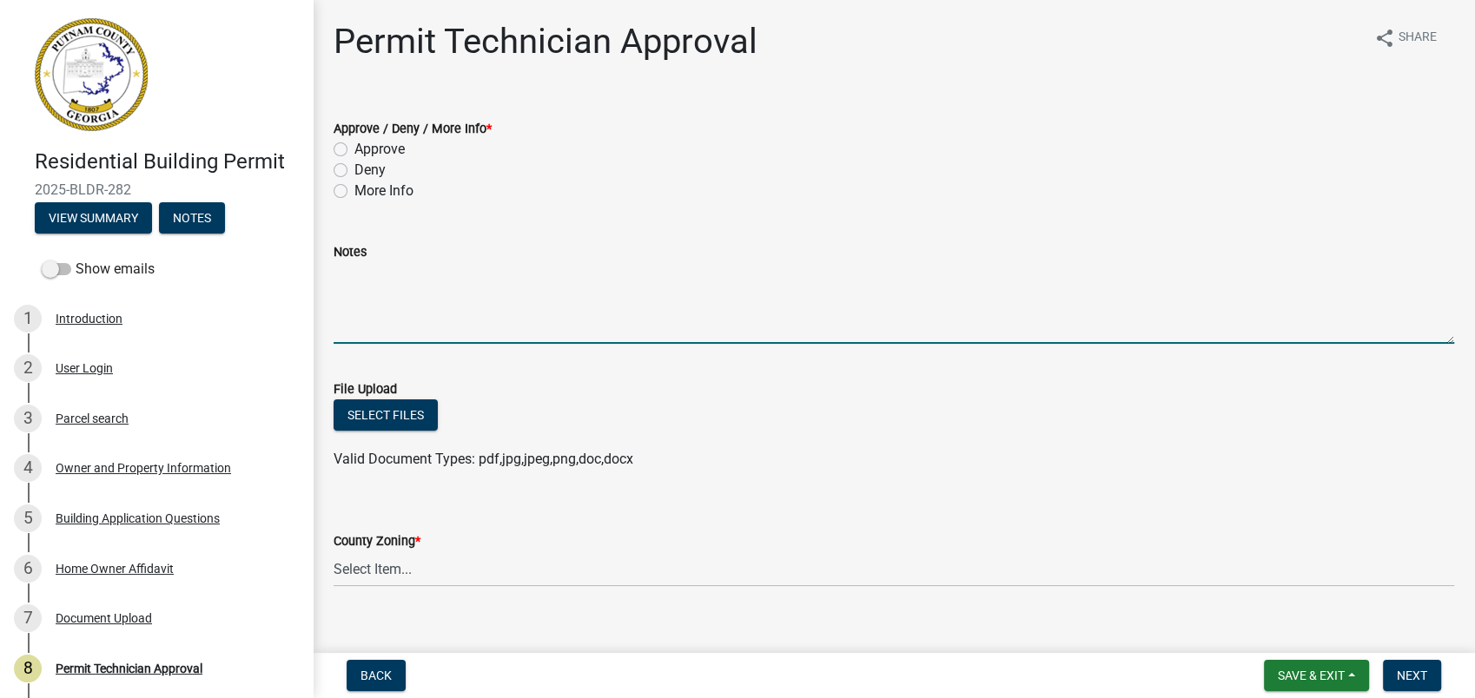
click at [808, 294] on textarea "Notes" at bounding box center [894, 303] width 1120 height 82
